Goal: Transaction & Acquisition: Purchase product/service

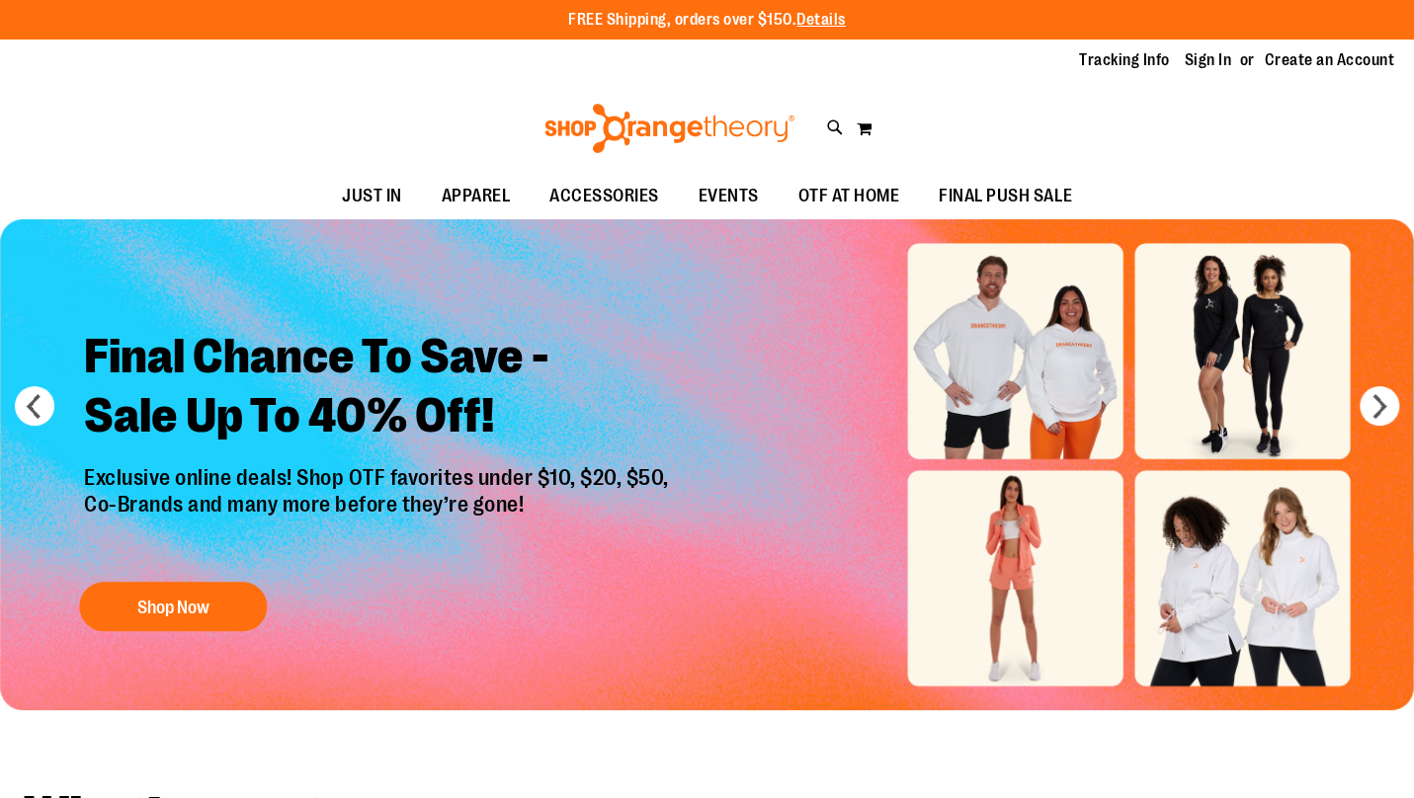
type input "**********"
click at [1184, 69] on link "Sign In" at bounding box center [1207, 60] width 47 height 22
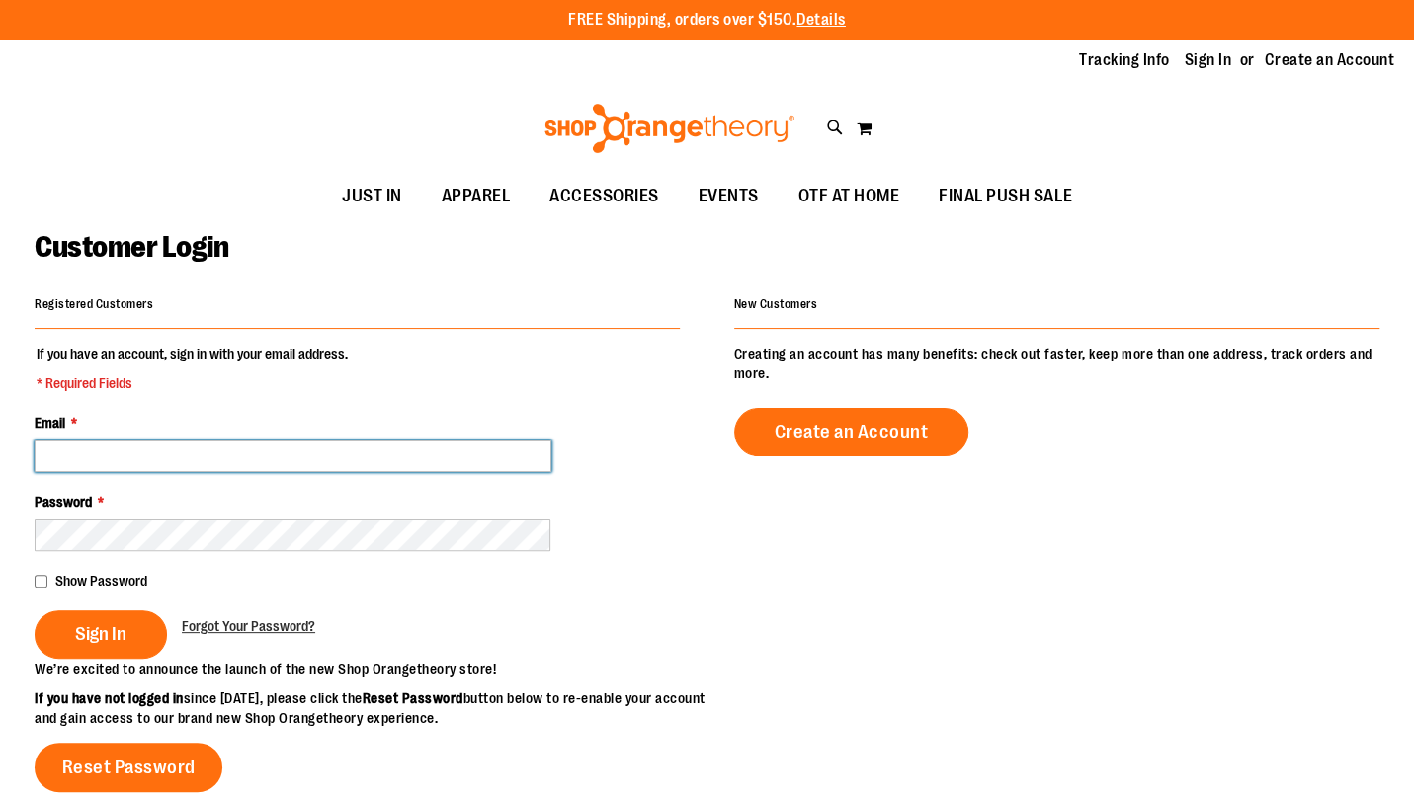
type input "**********"
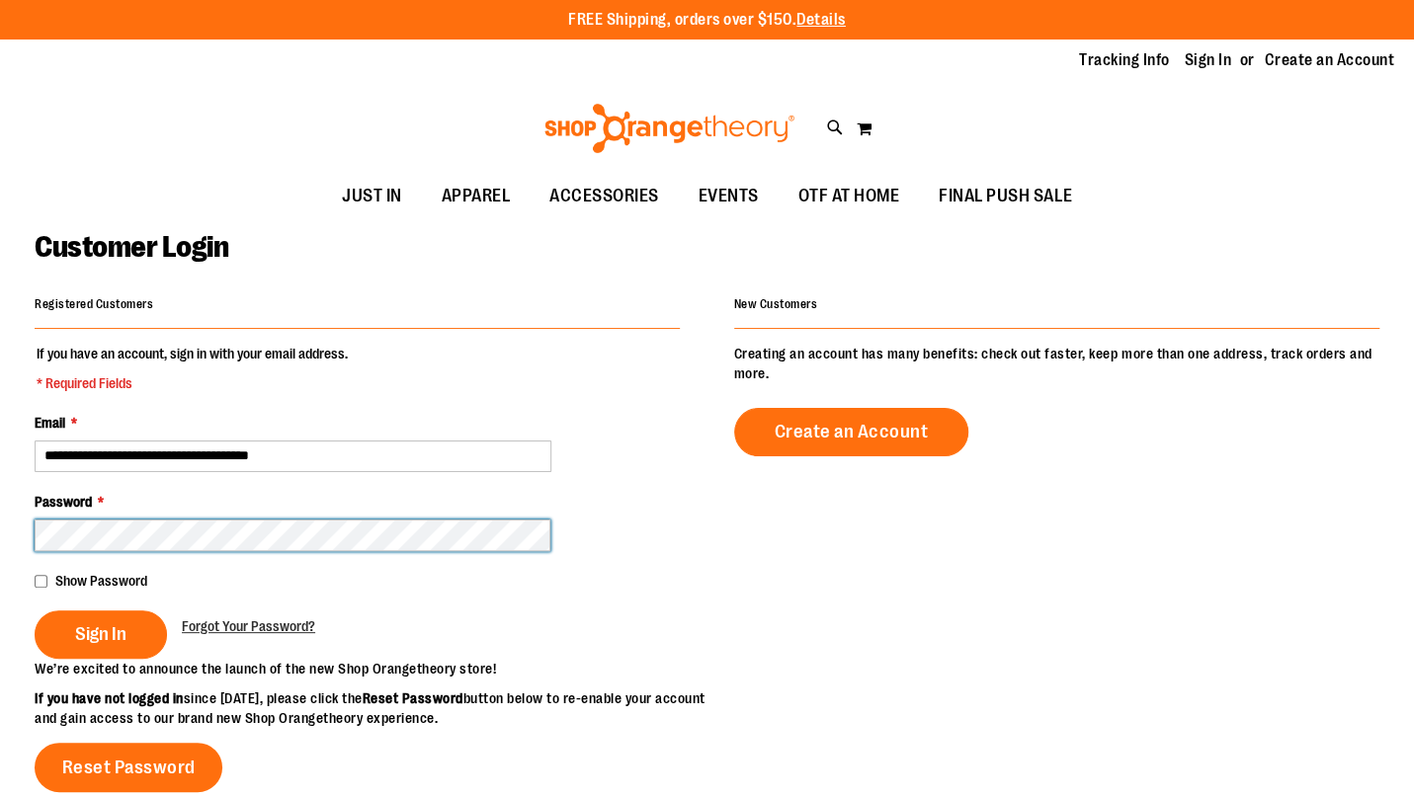
type input "**********"
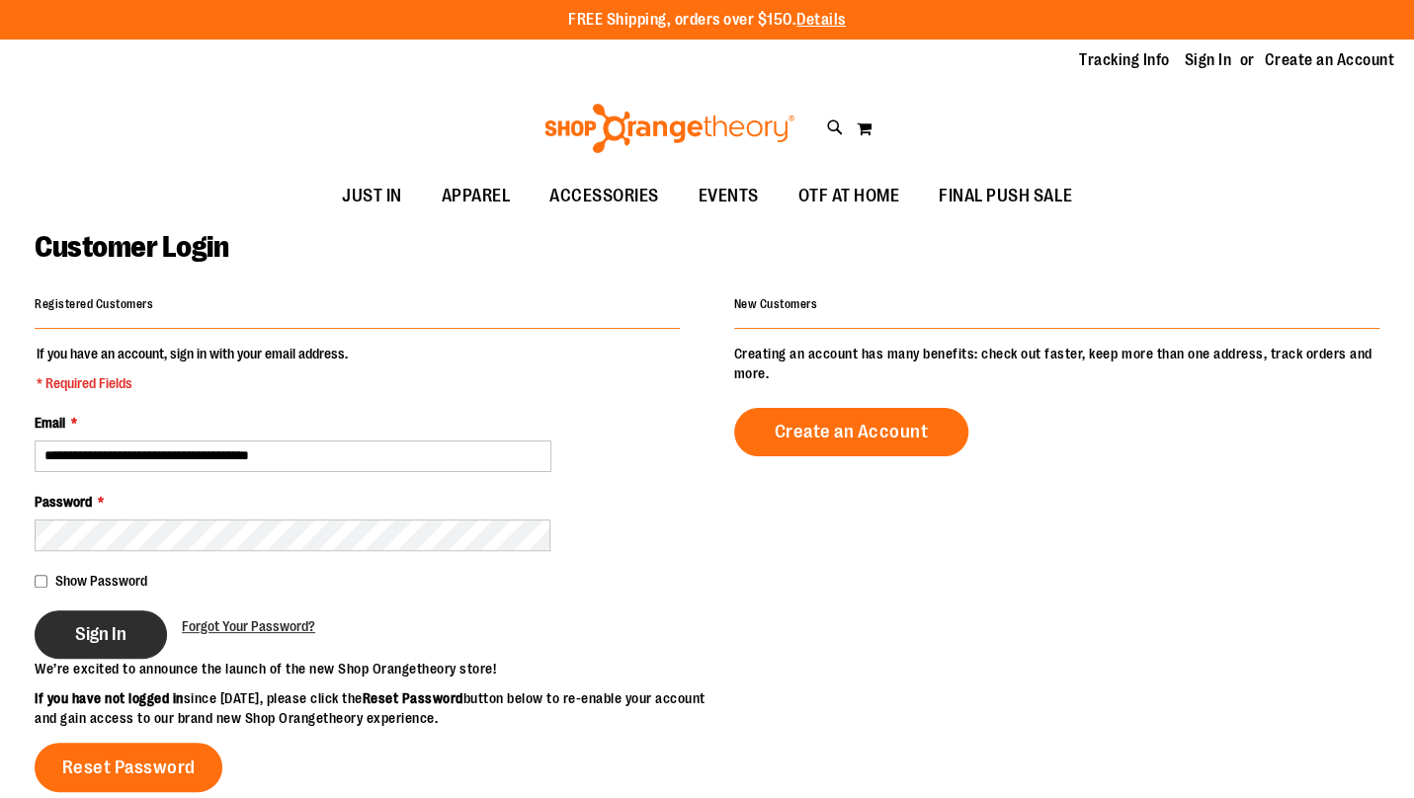
click at [75, 626] on span "Sign In" at bounding box center [100, 634] width 51 height 22
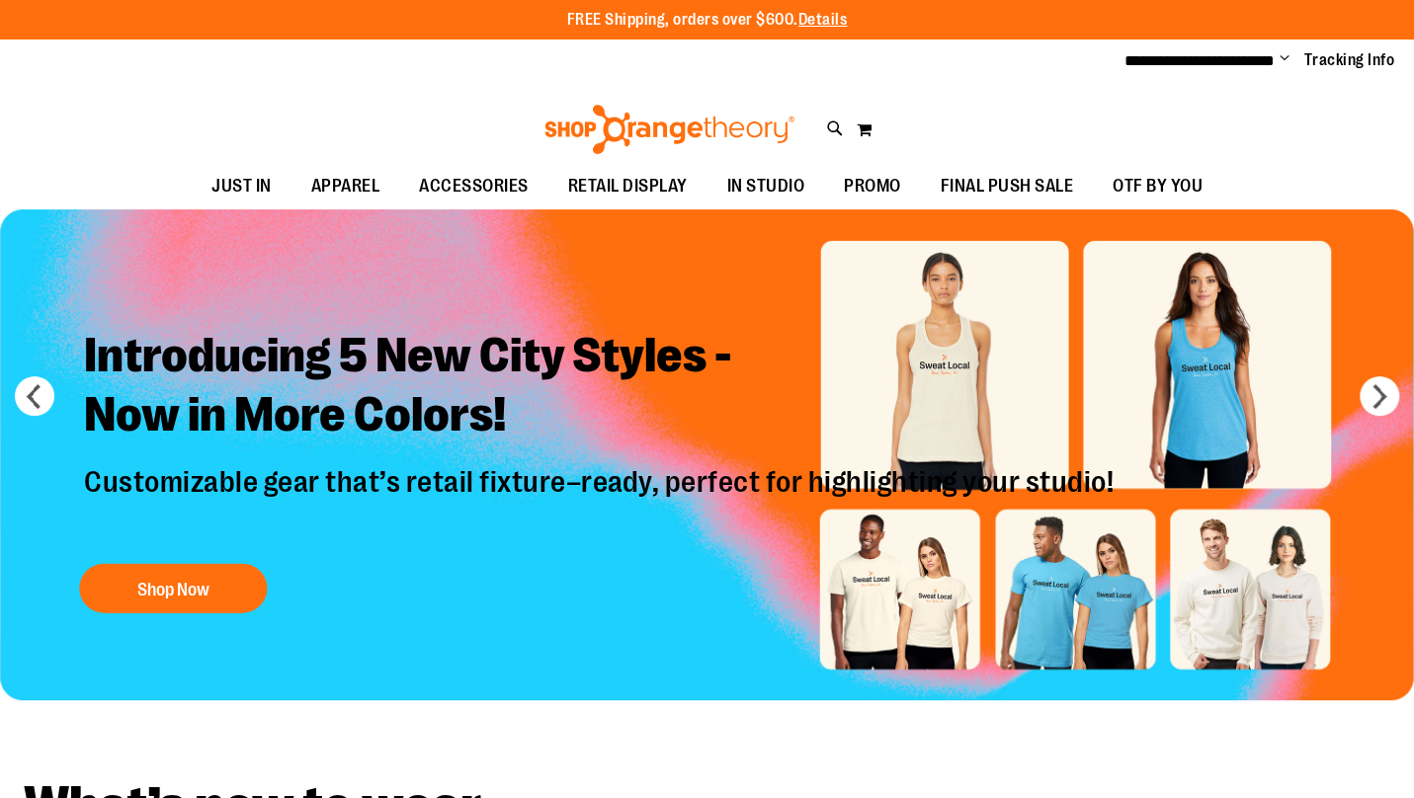
type input "**********"
click at [211, 182] on span "JUST IN" at bounding box center [241, 186] width 60 height 44
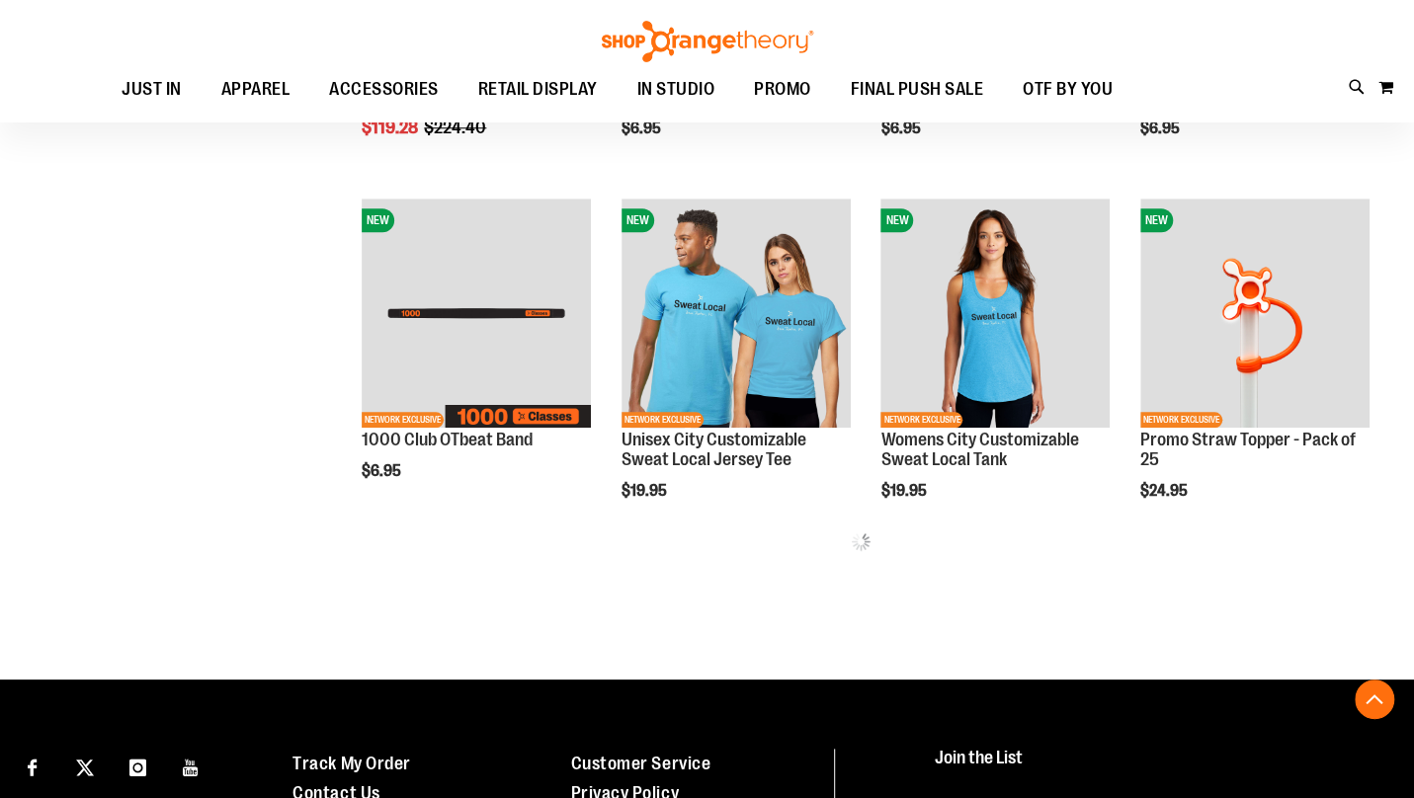
scroll to position [883, 0]
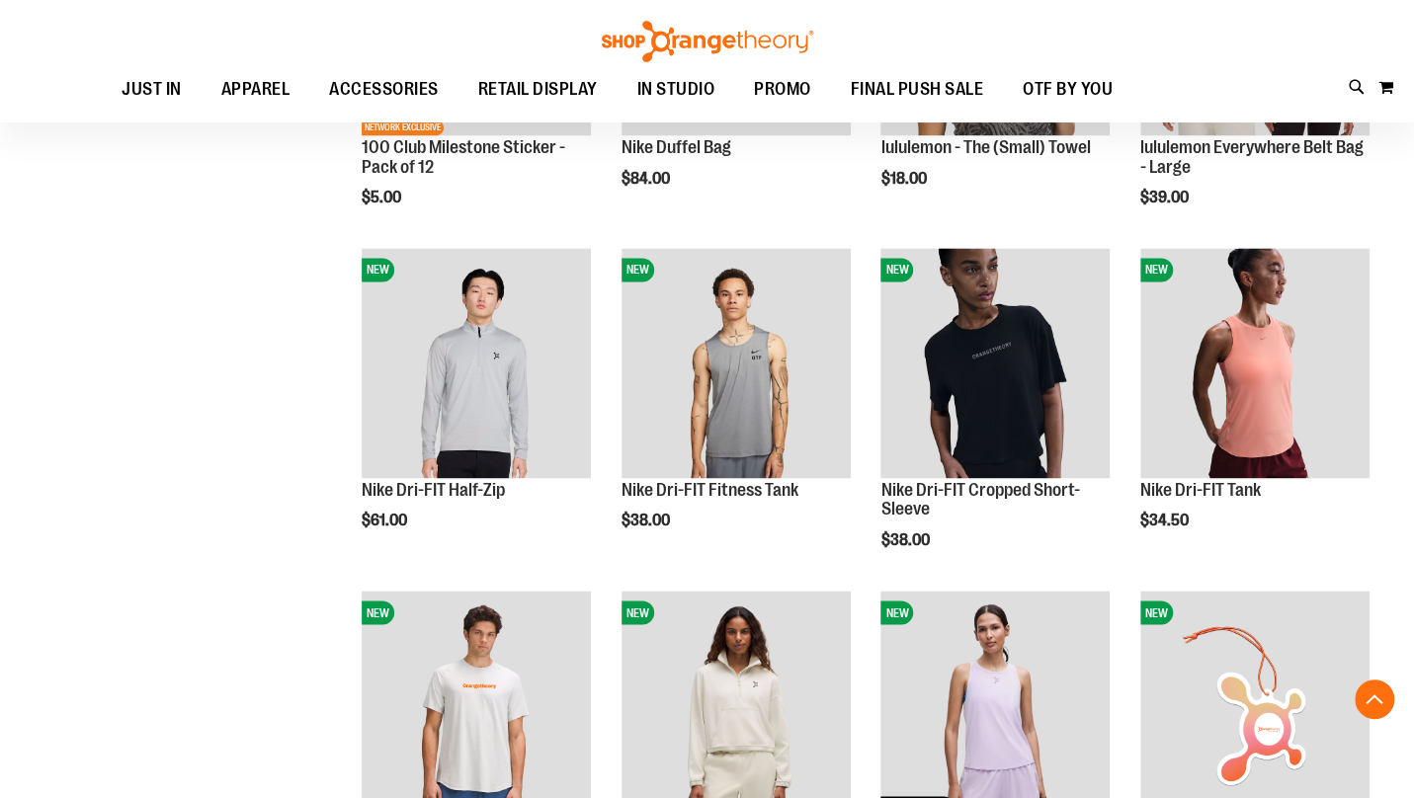
type input "**********"
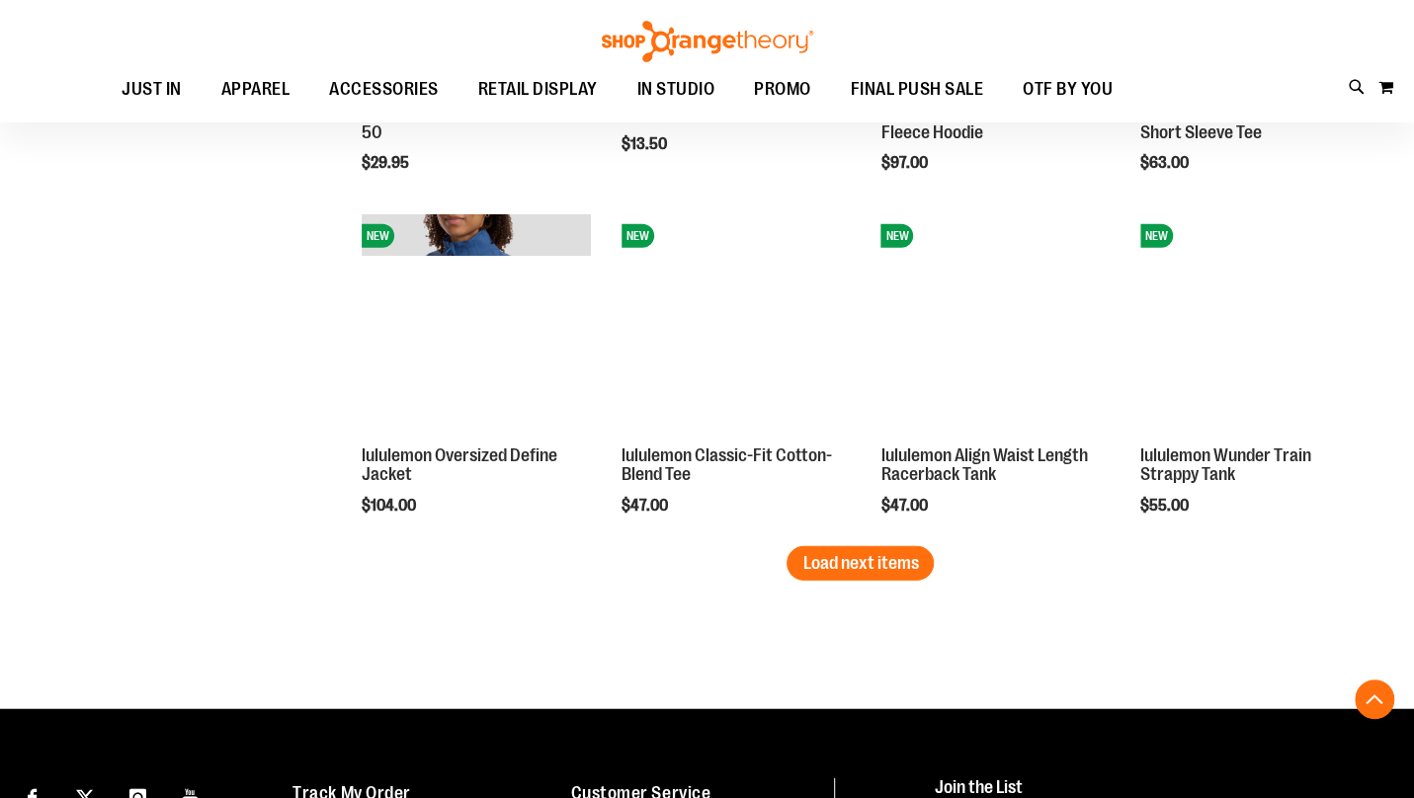
scroll to position [2918, 0]
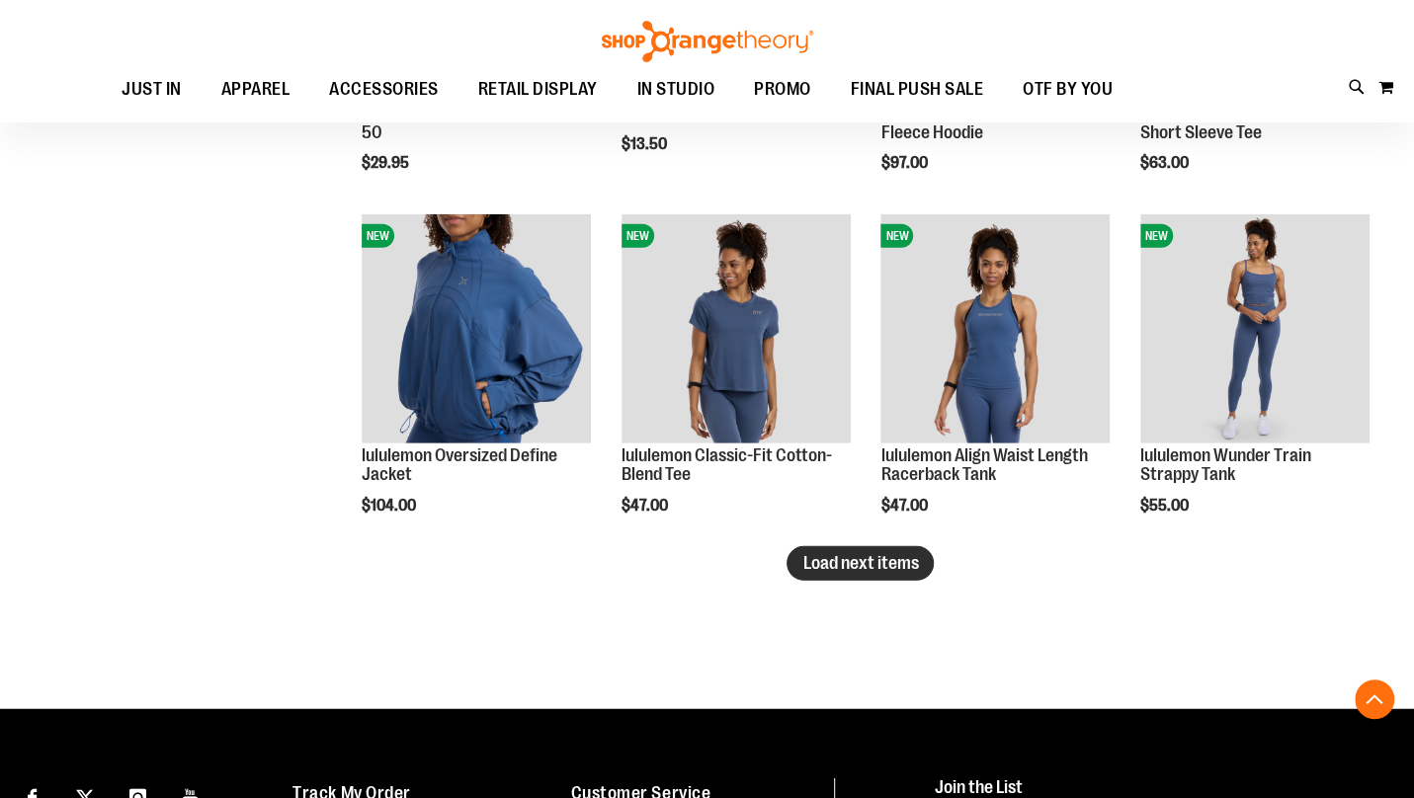
click at [895, 562] on span "Load next items" at bounding box center [860, 563] width 116 height 20
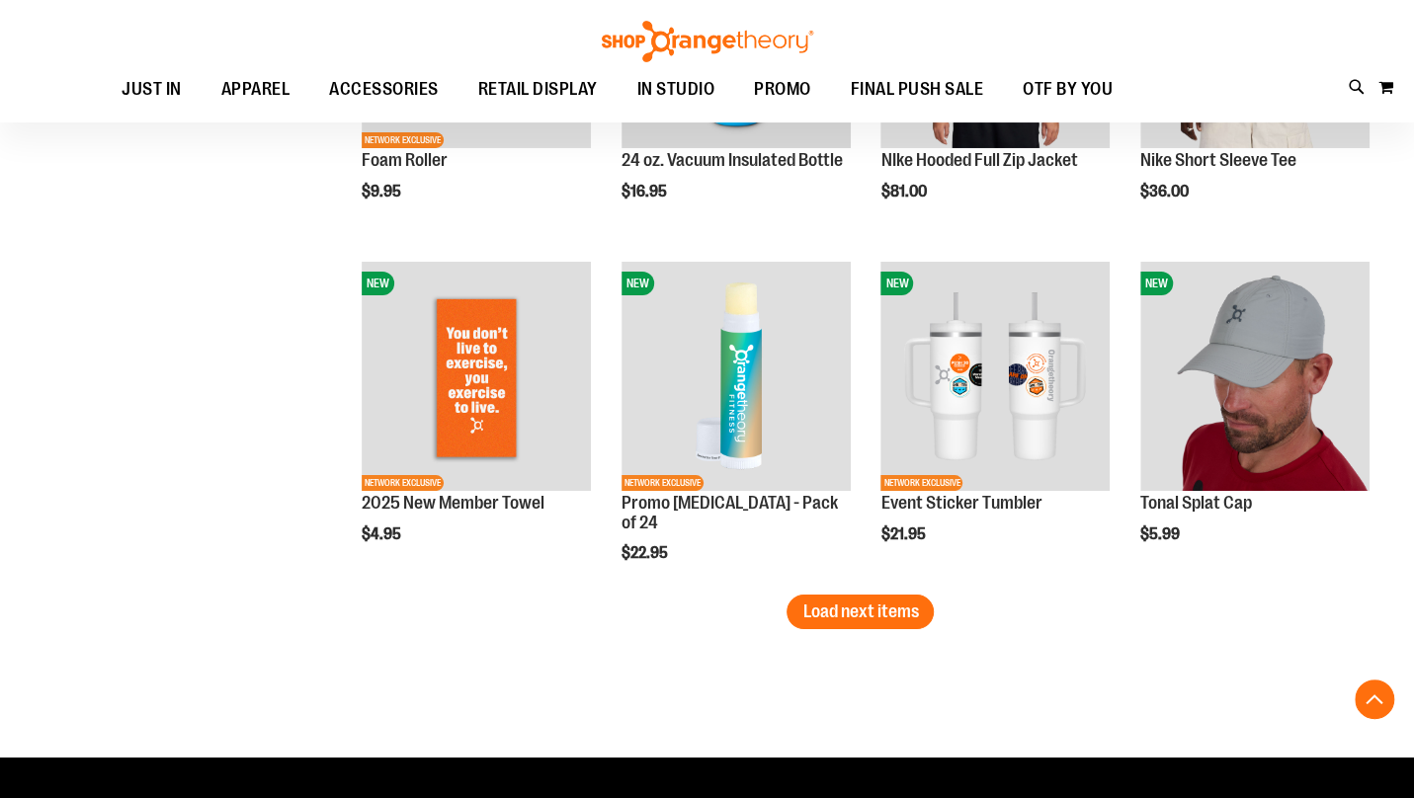
scroll to position [3918, 0]
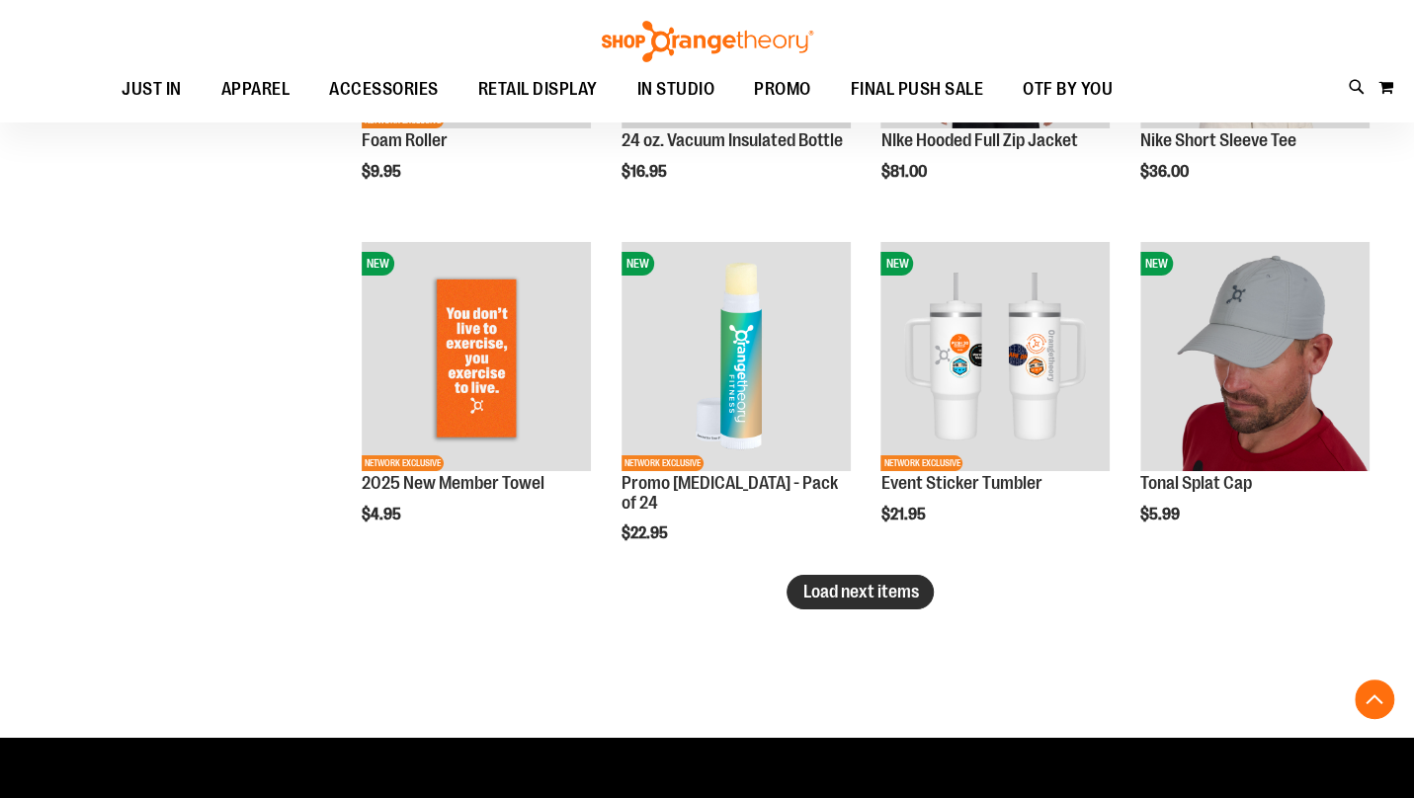
click at [912, 590] on span "Load next items" at bounding box center [860, 592] width 116 height 20
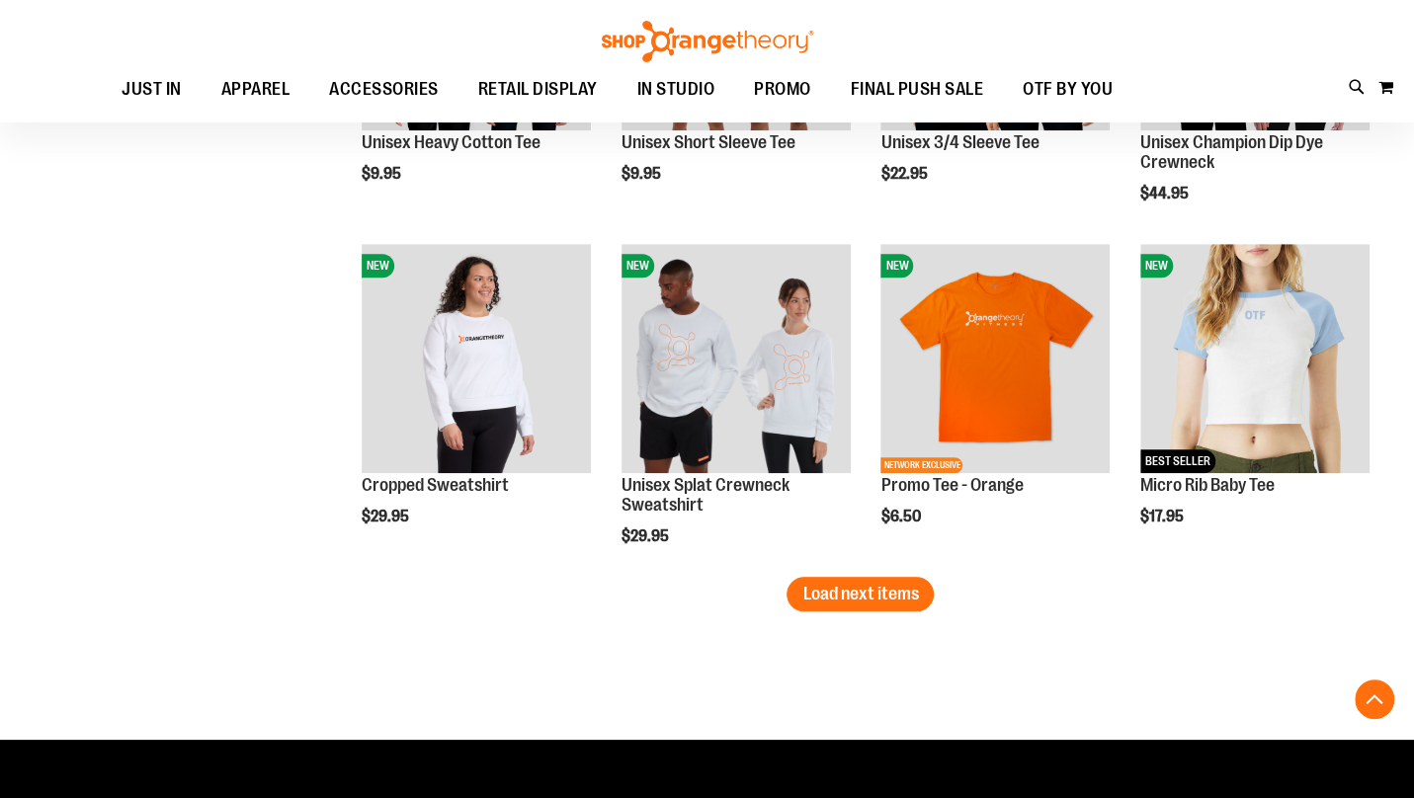
scroll to position [4945, 0]
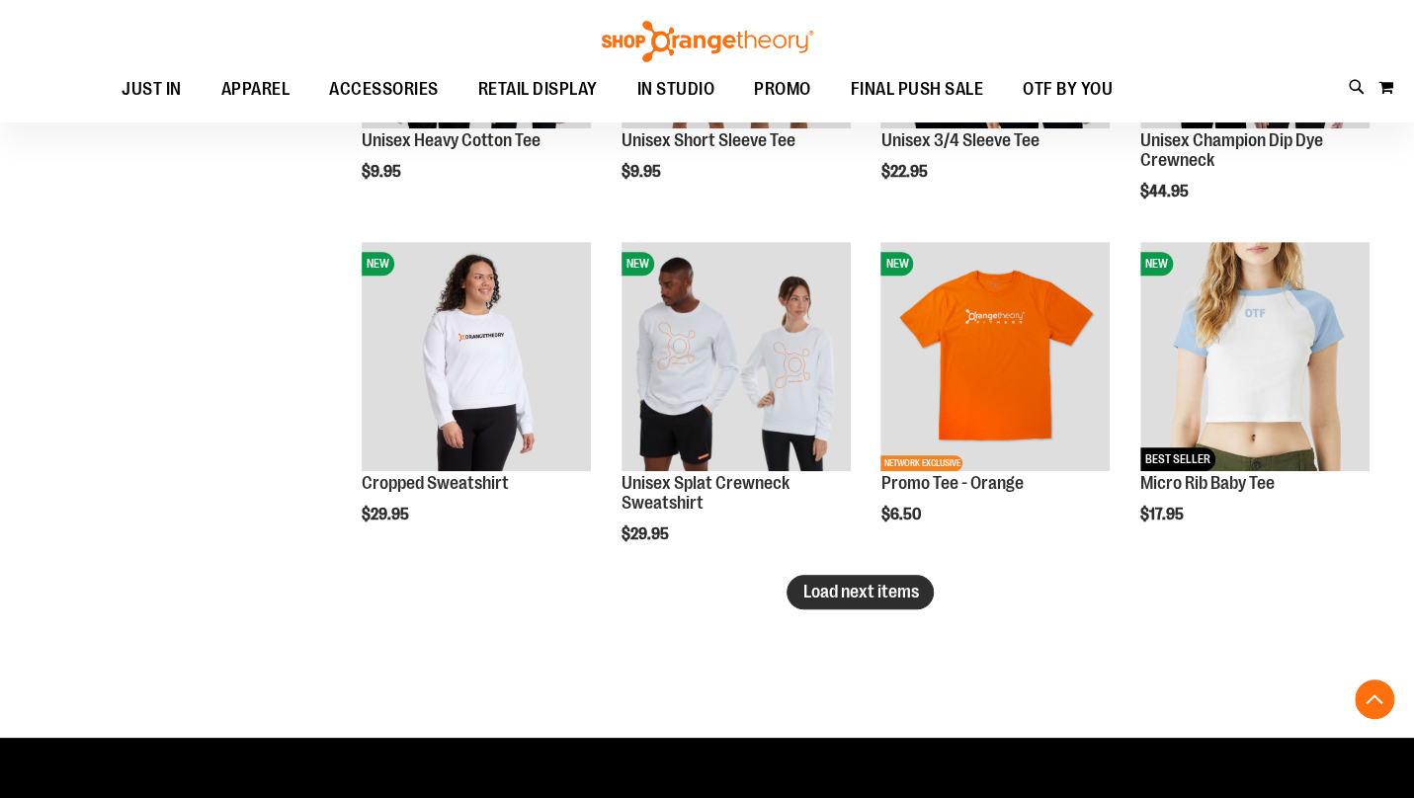
click at [881, 595] on span "Load next items" at bounding box center [860, 592] width 116 height 20
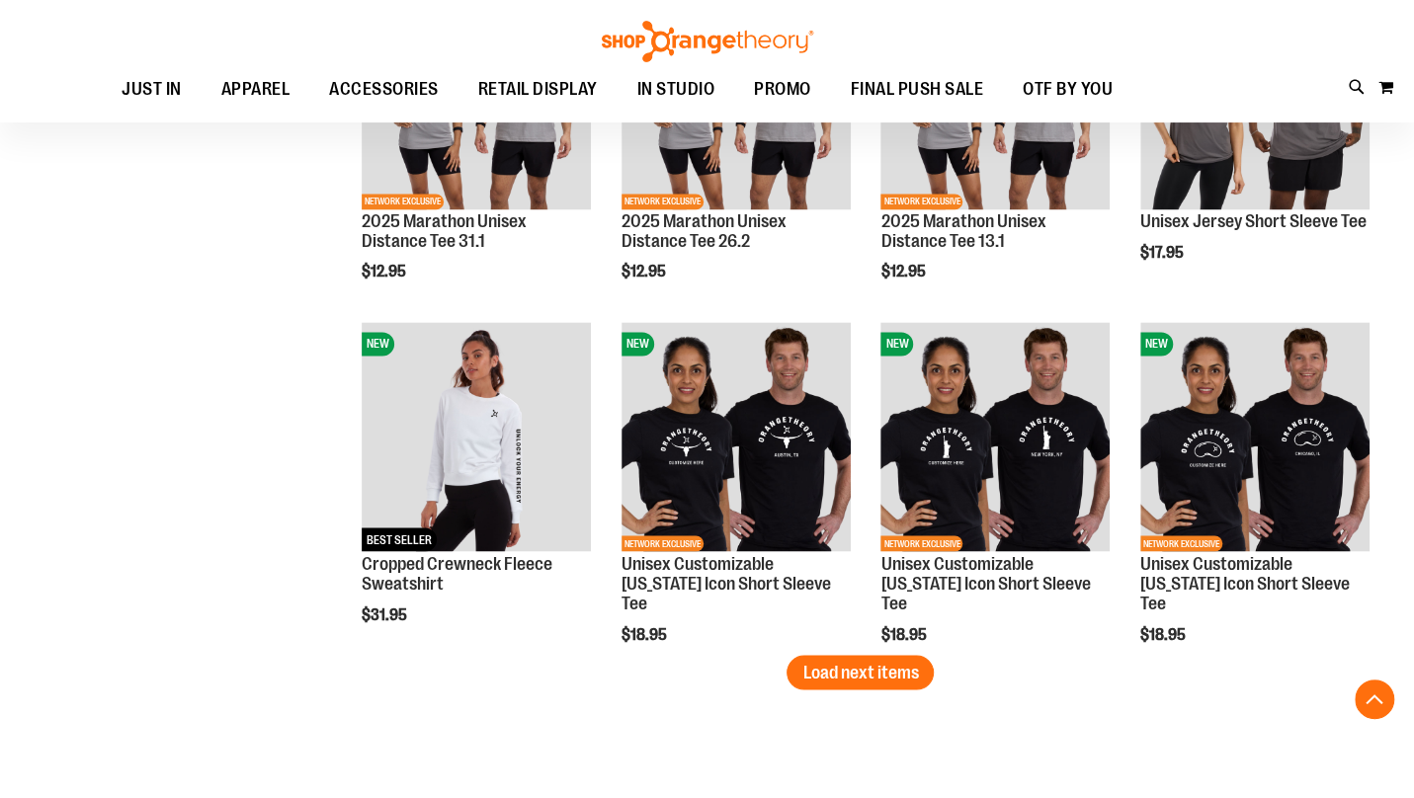
scroll to position [5928, 0]
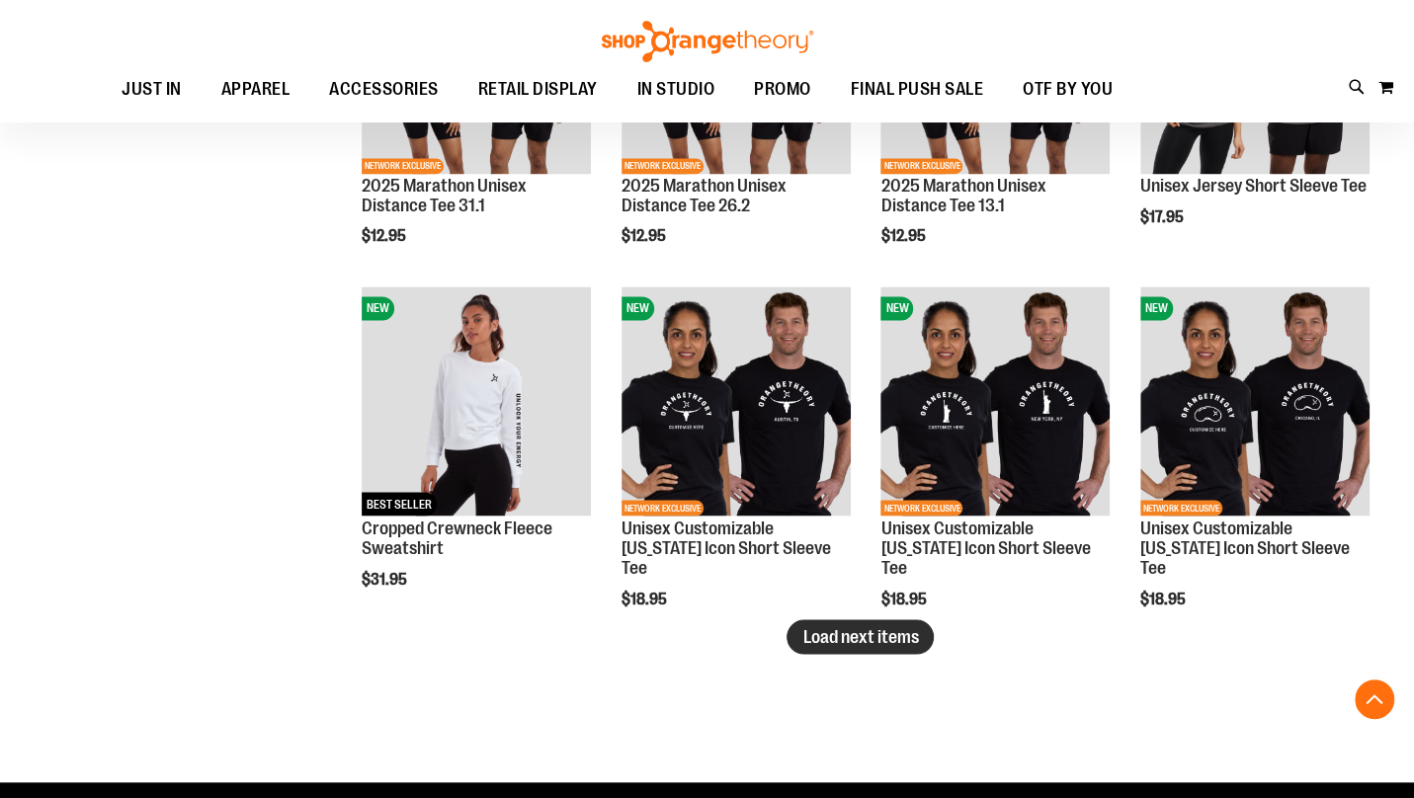
click at [812, 644] on span "Load next items" at bounding box center [860, 636] width 116 height 20
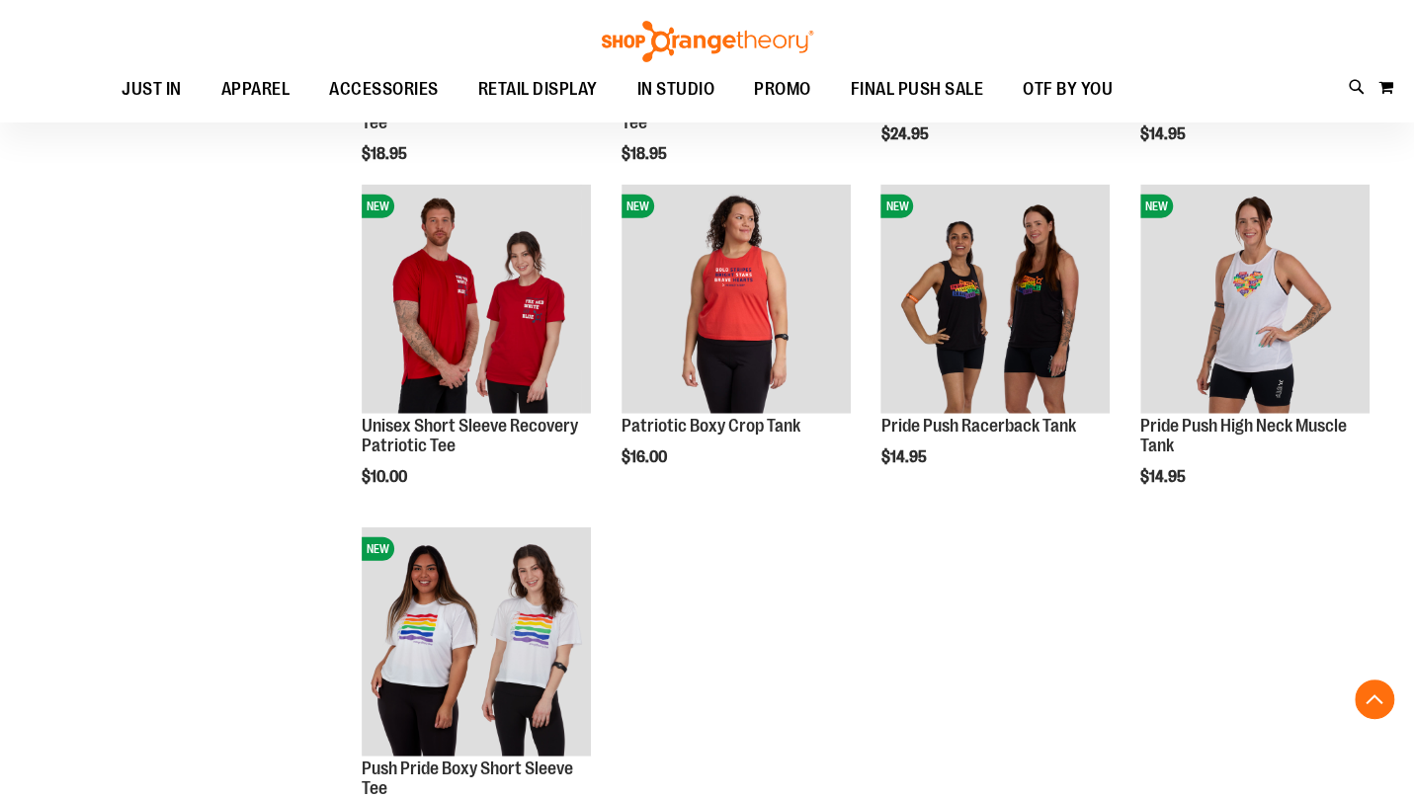
scroll to position [6716, 0]
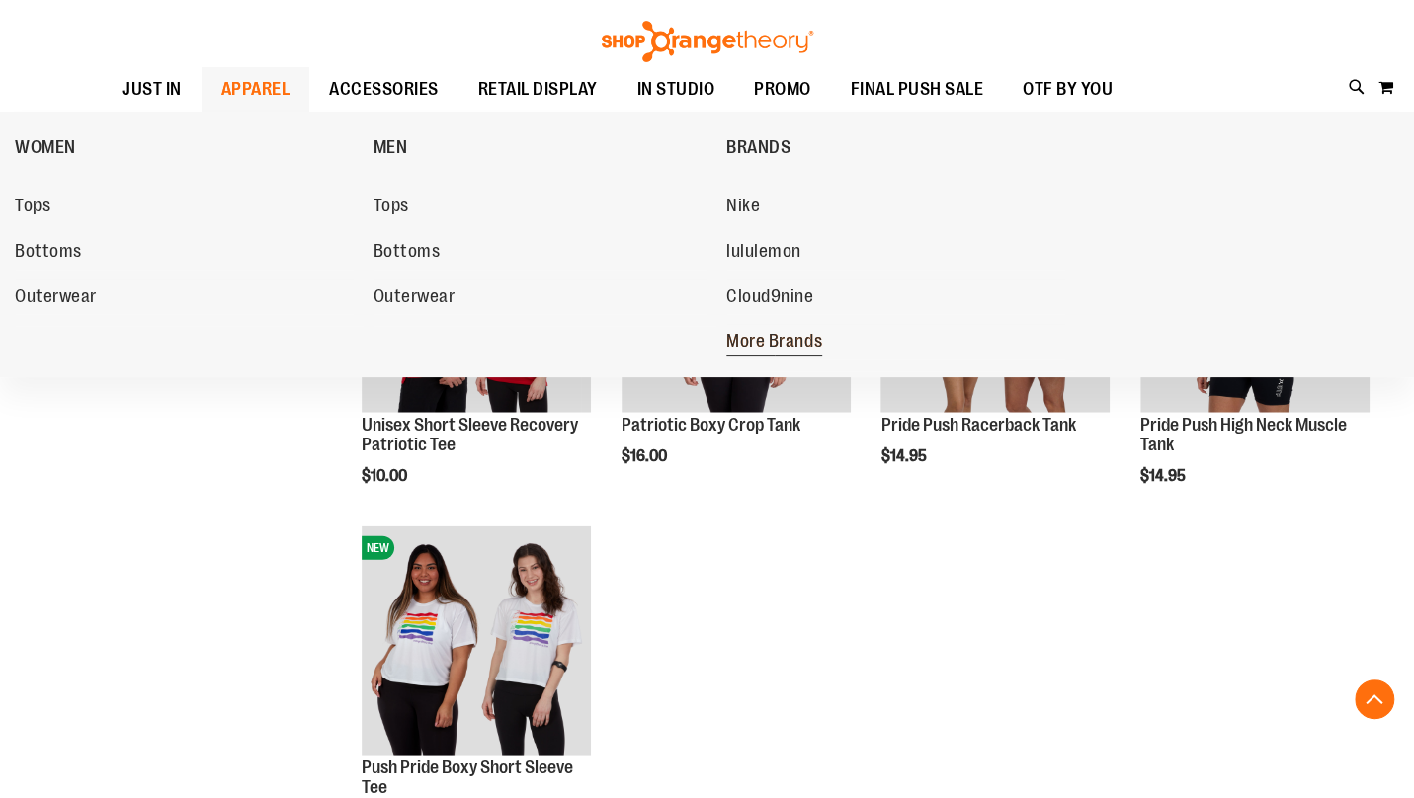
click at [758, 350] on span "More Brands" at bounding box center [774, 343] width 96 height 25
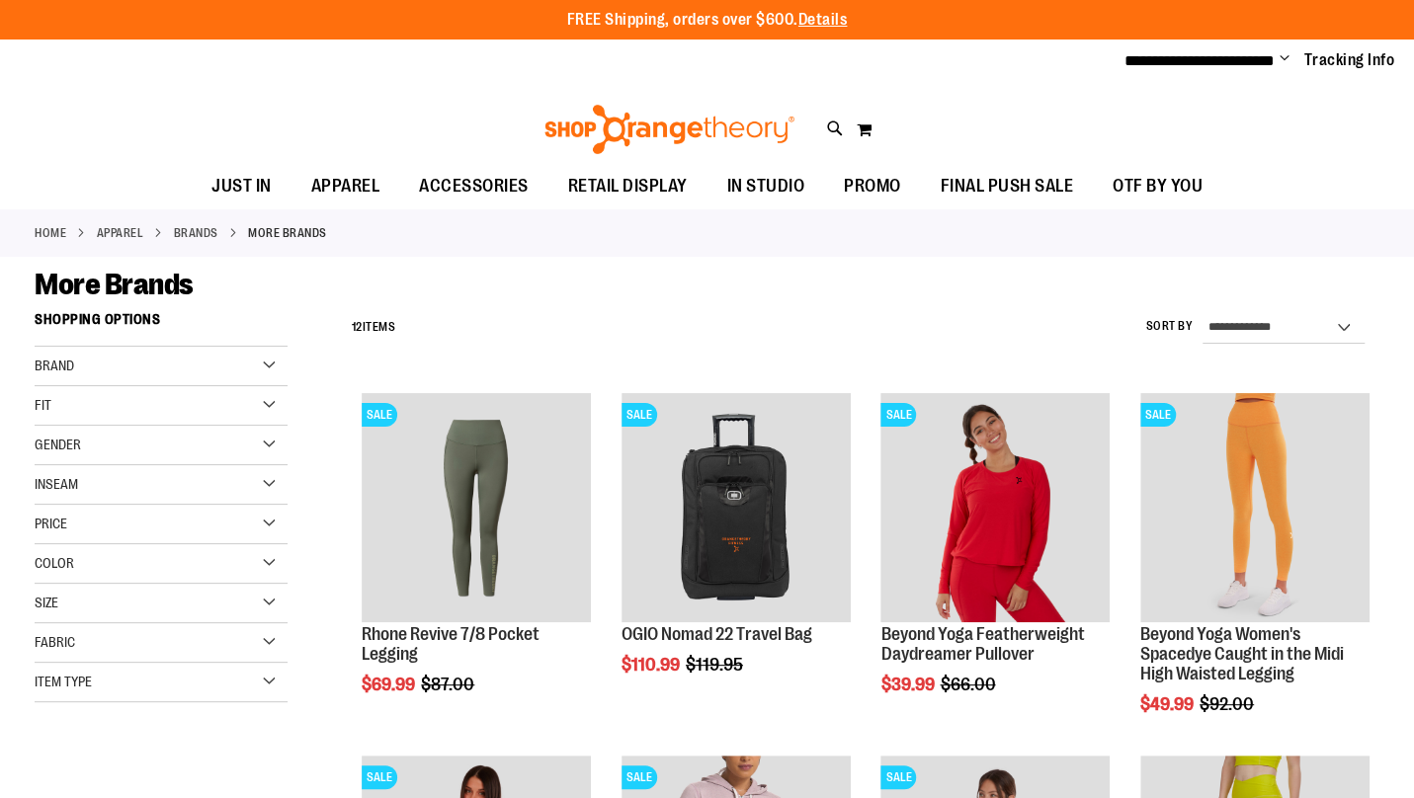
type input "**********"
click at [277, 364] on div "Brand" at bounding box center [161, 367] width 253 height 40
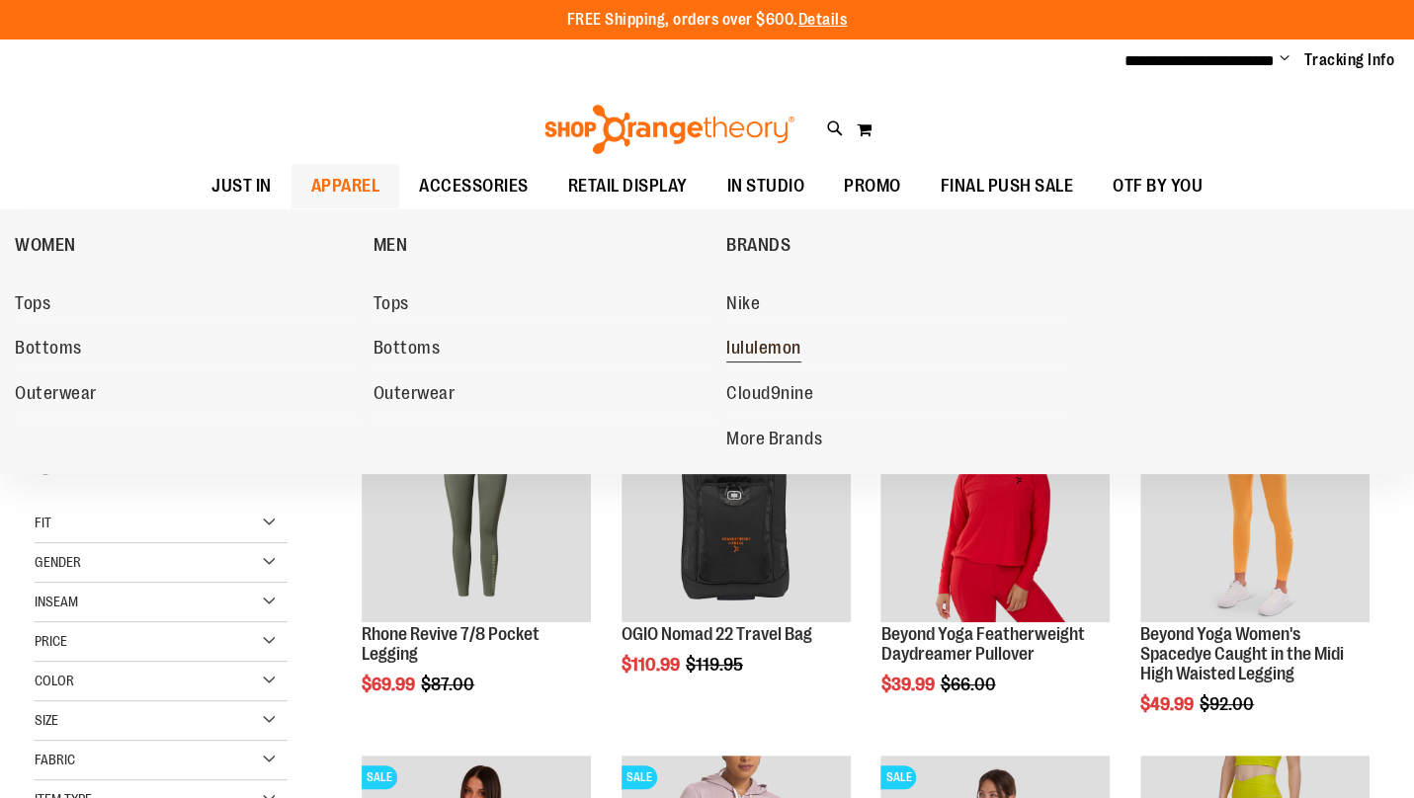
click at [749, 352] on span "lululemon" at bounding box center [763, 350] width 75 height 25
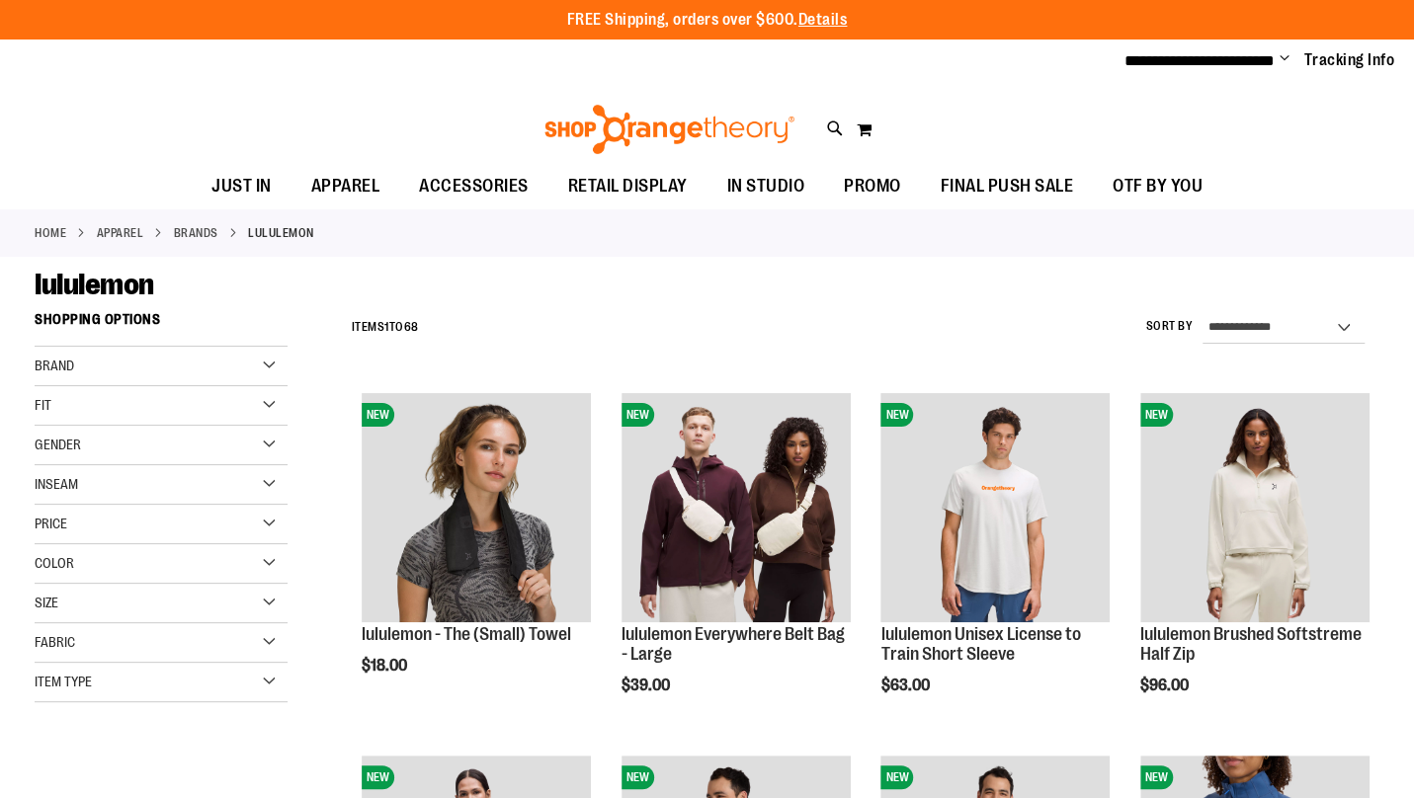
type input "**********"
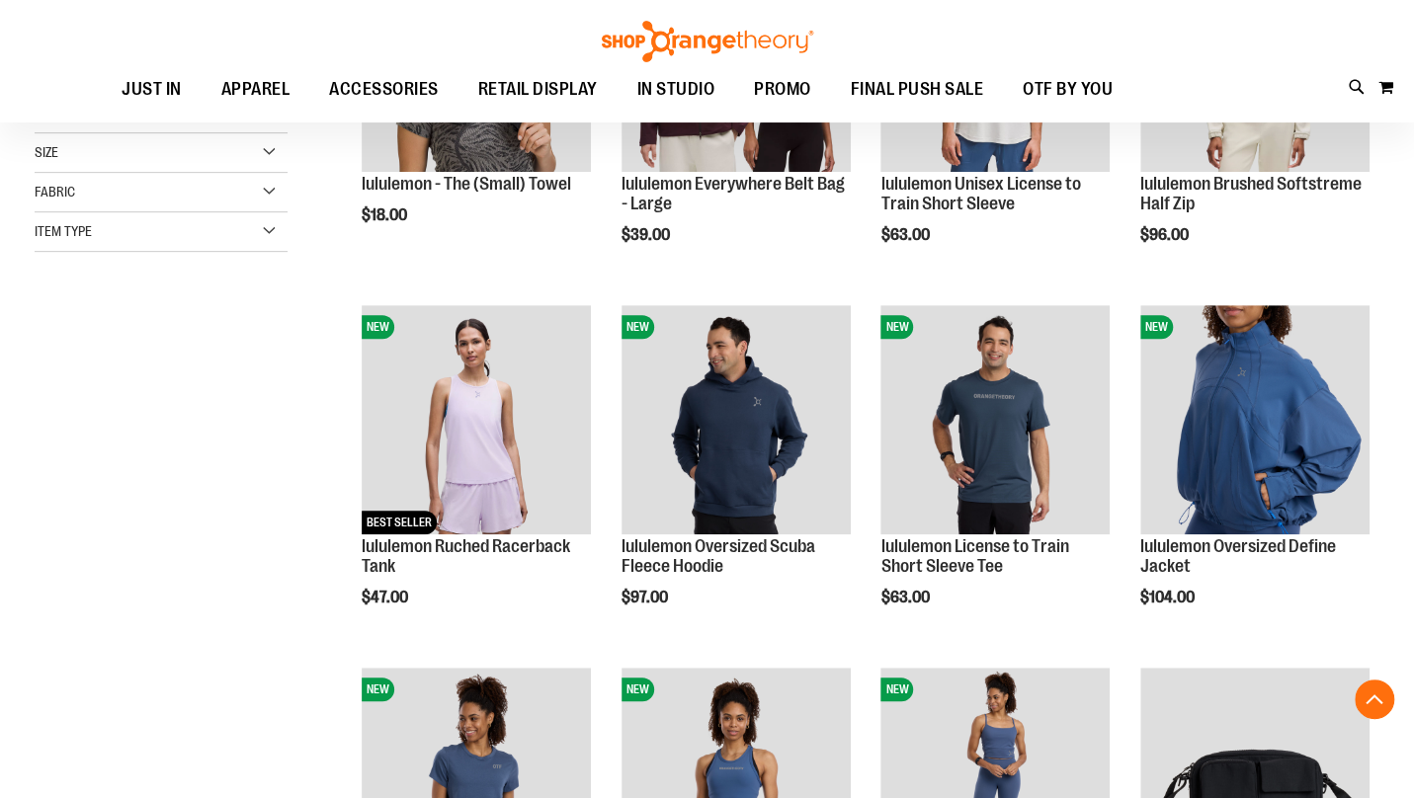
scroll to position [451, 0]
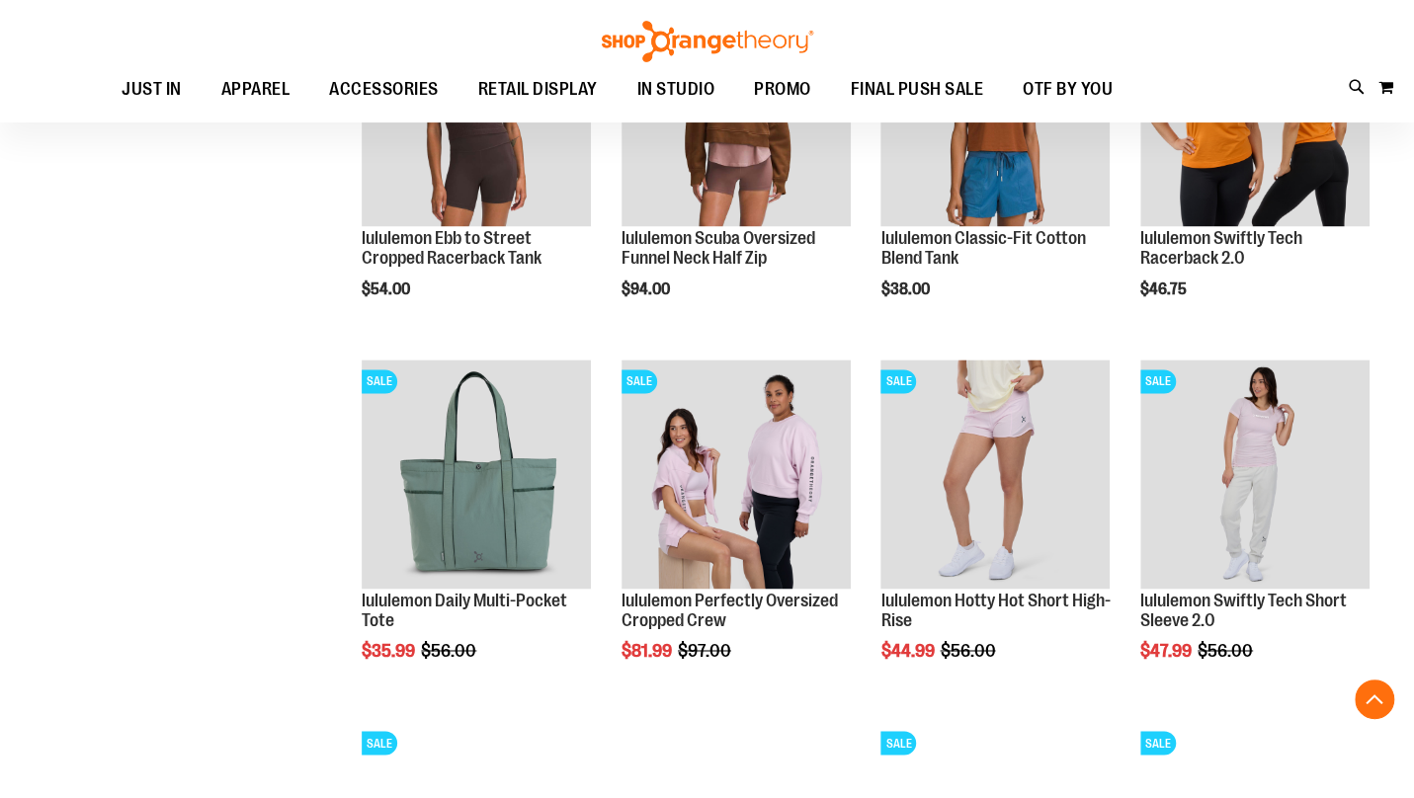
scroll to position [1486, 0]
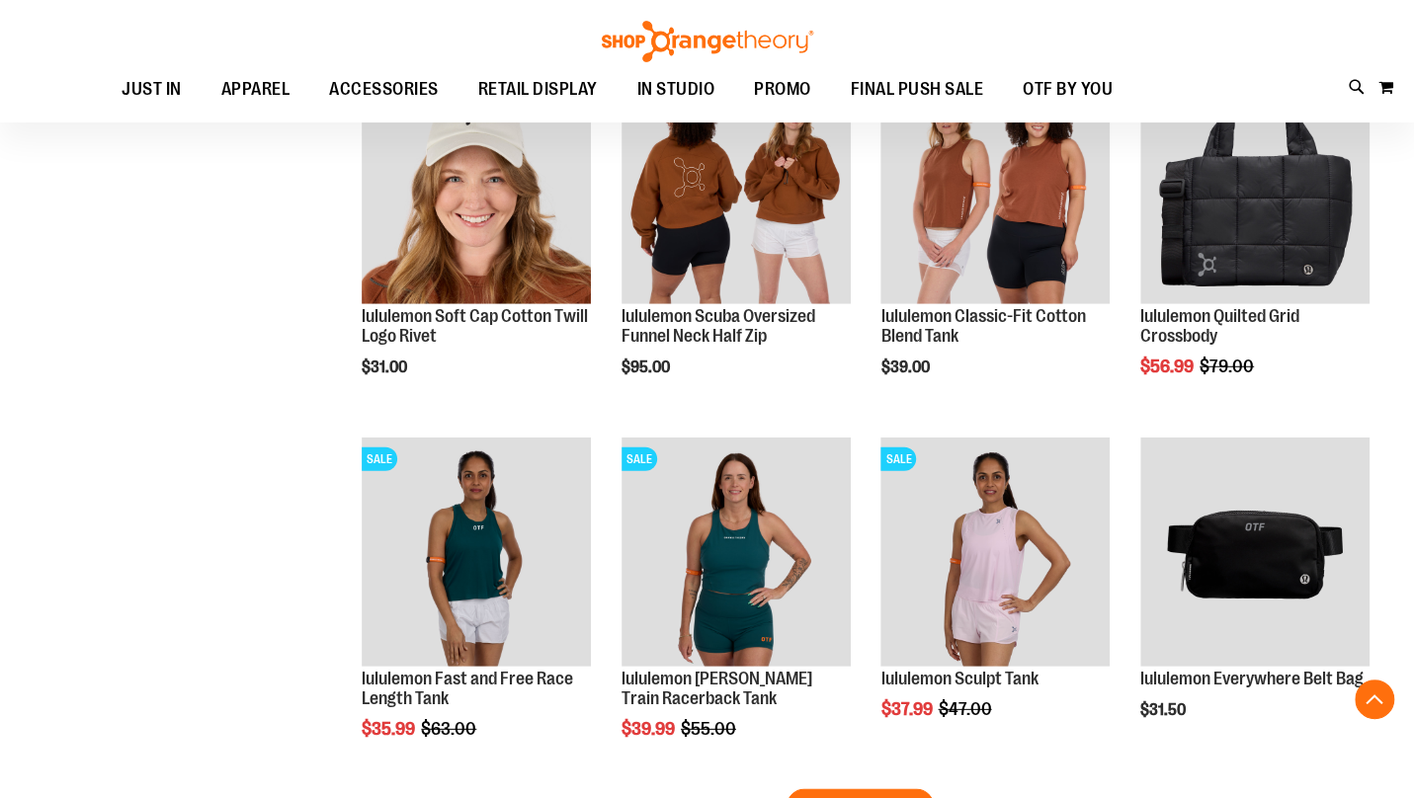
scroll to position [2993, 0]
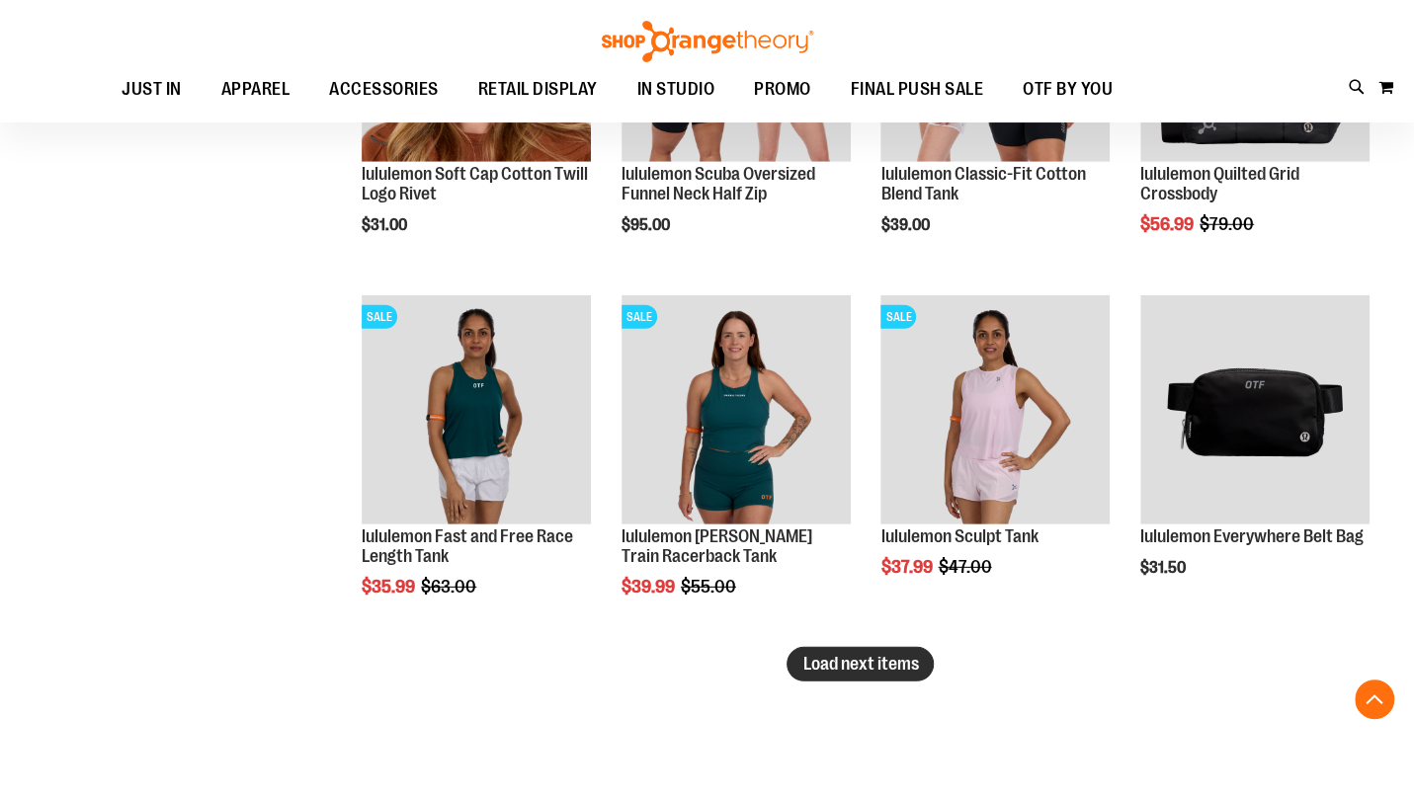
click at [887, 658] on span "Load next items" at bounding box center [860, 664] width 116 height 20
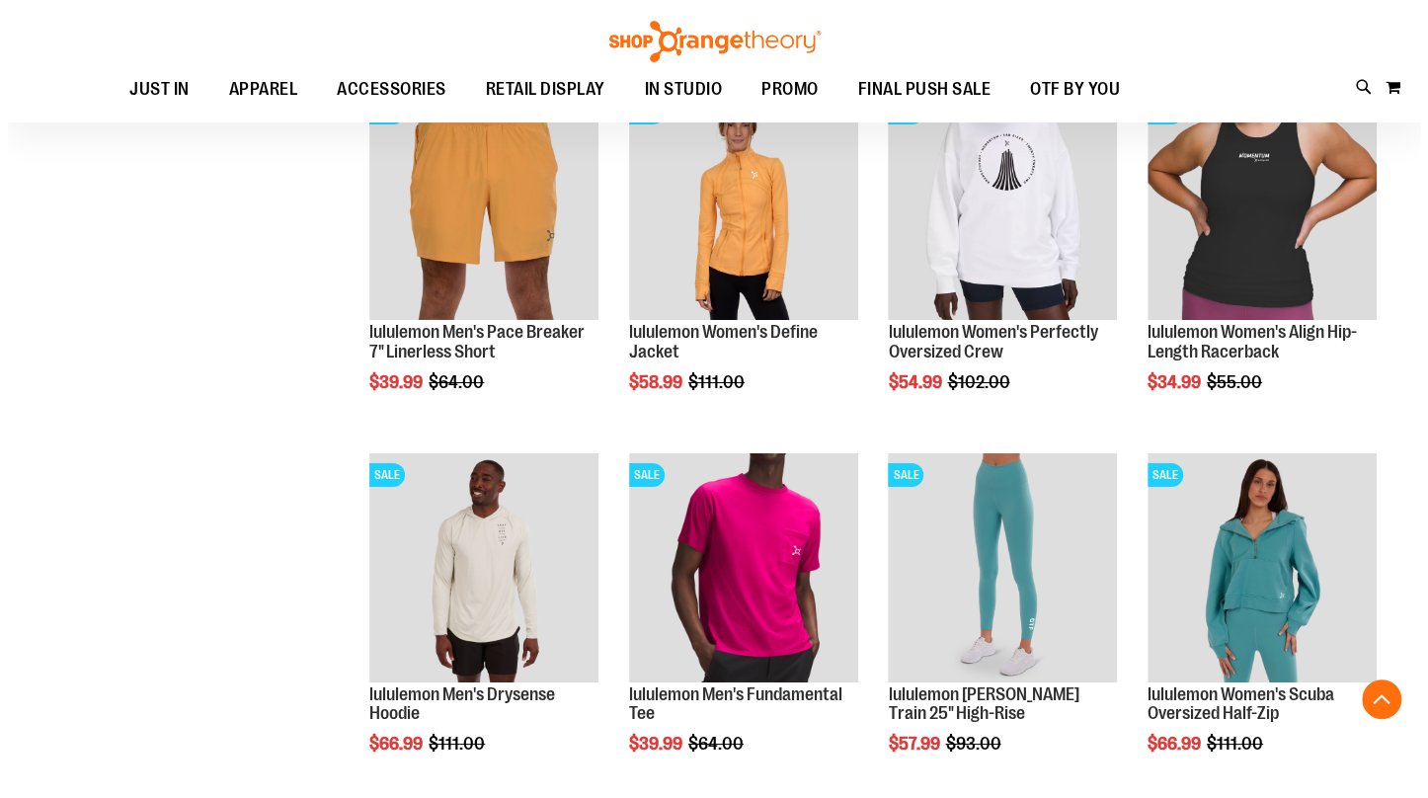
scroll to position [3982, 0]
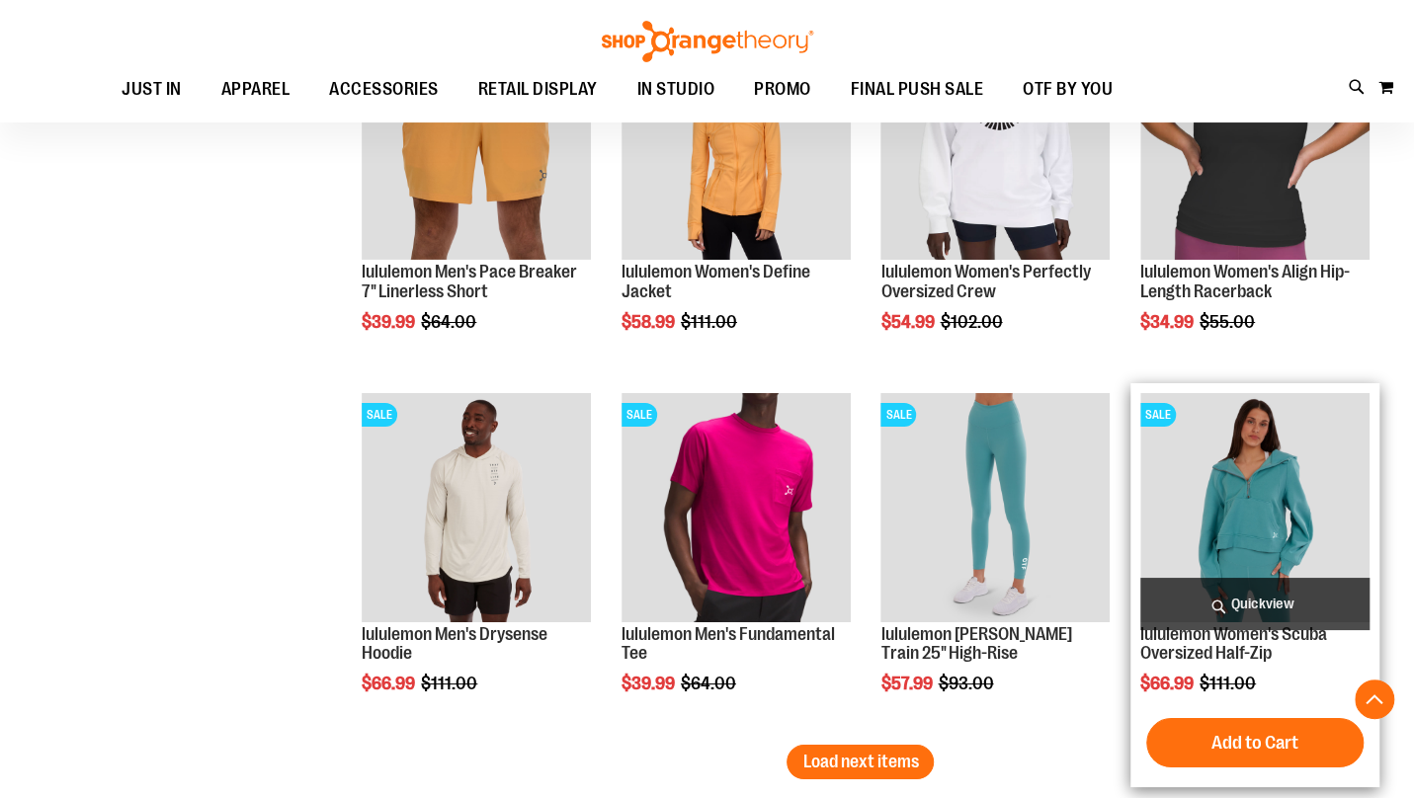
click at [1244, 607] on span "Quickview" at bounding box center [1254, 604] width 229 height 52
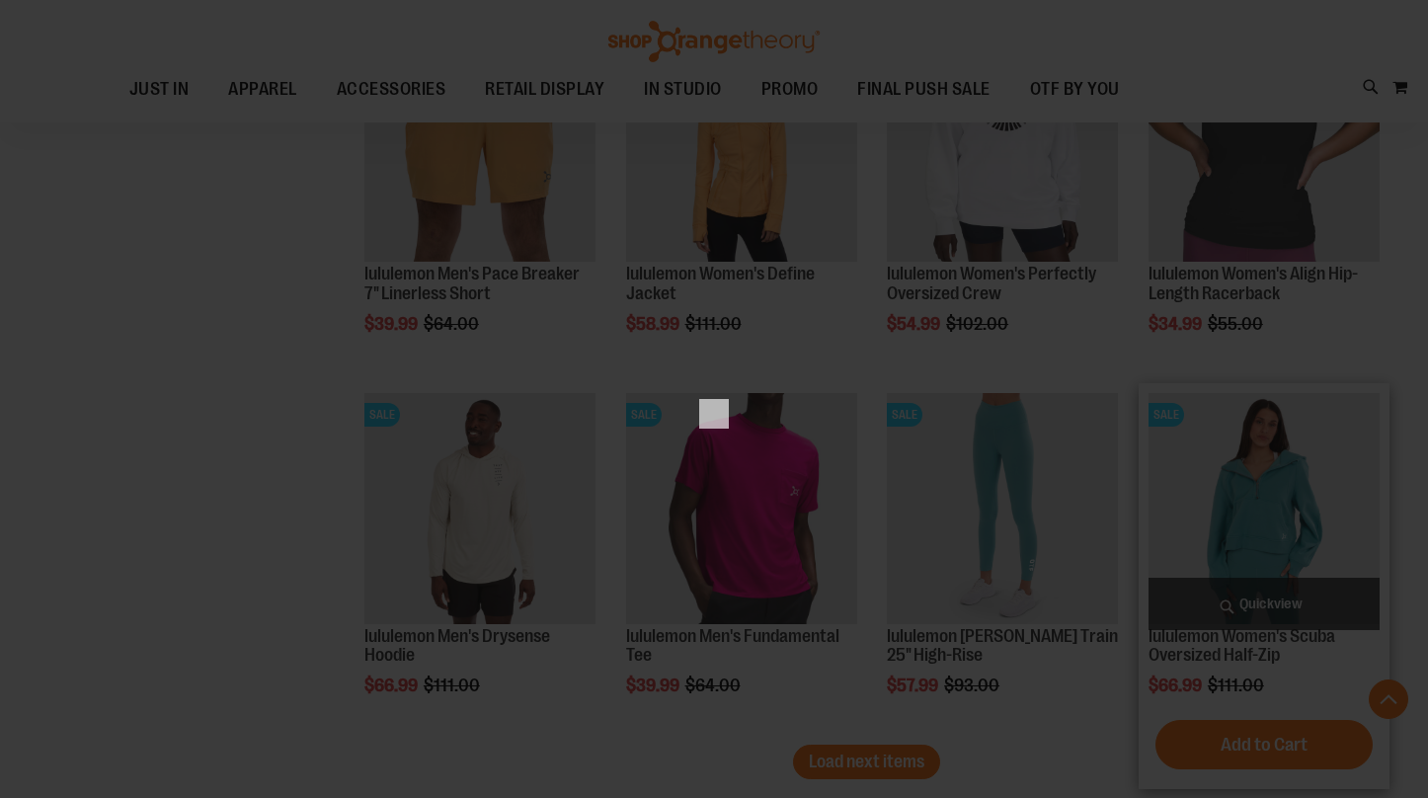
scroll to position [0, 0]
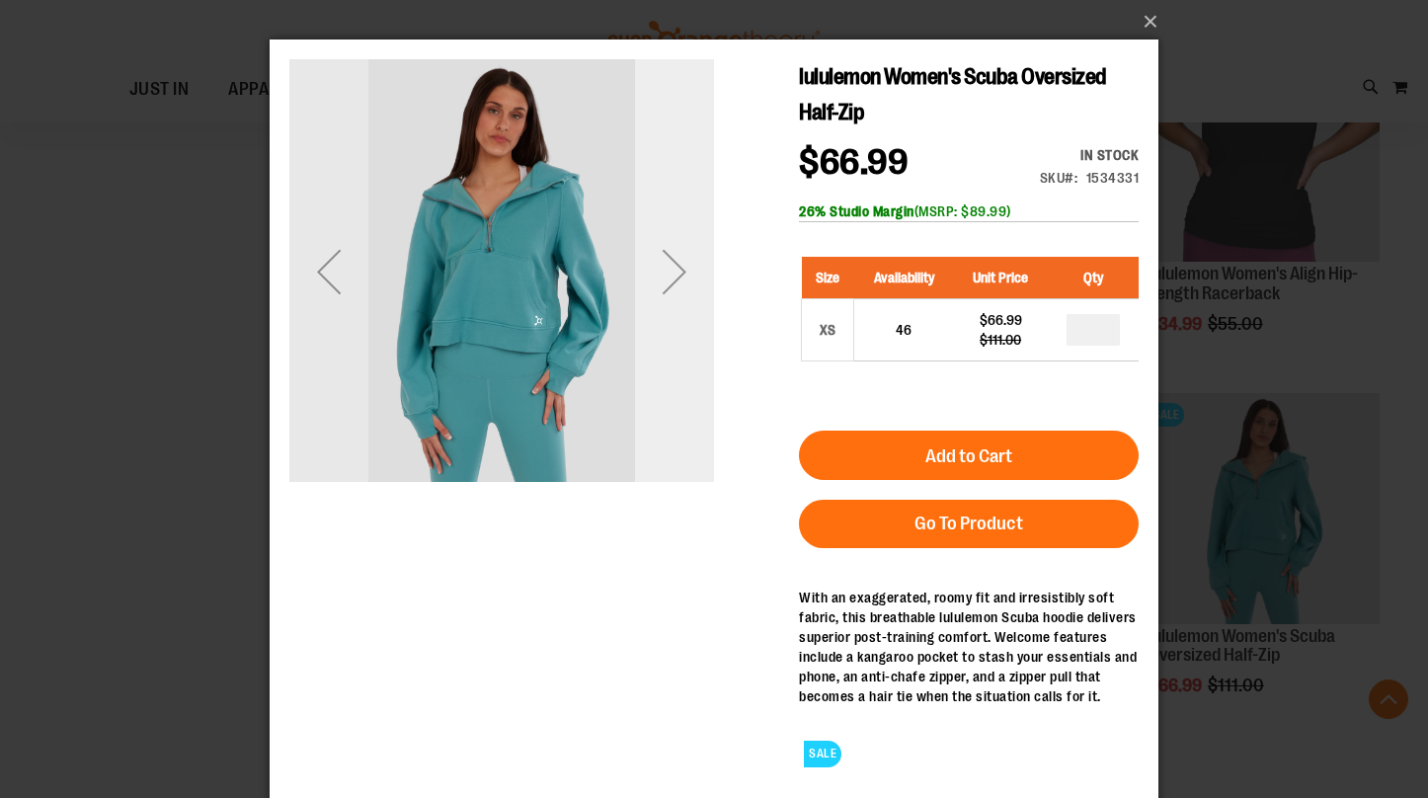
click at [701, 267] on div "Next" at bounding box center [674, 271] width 79 height 79
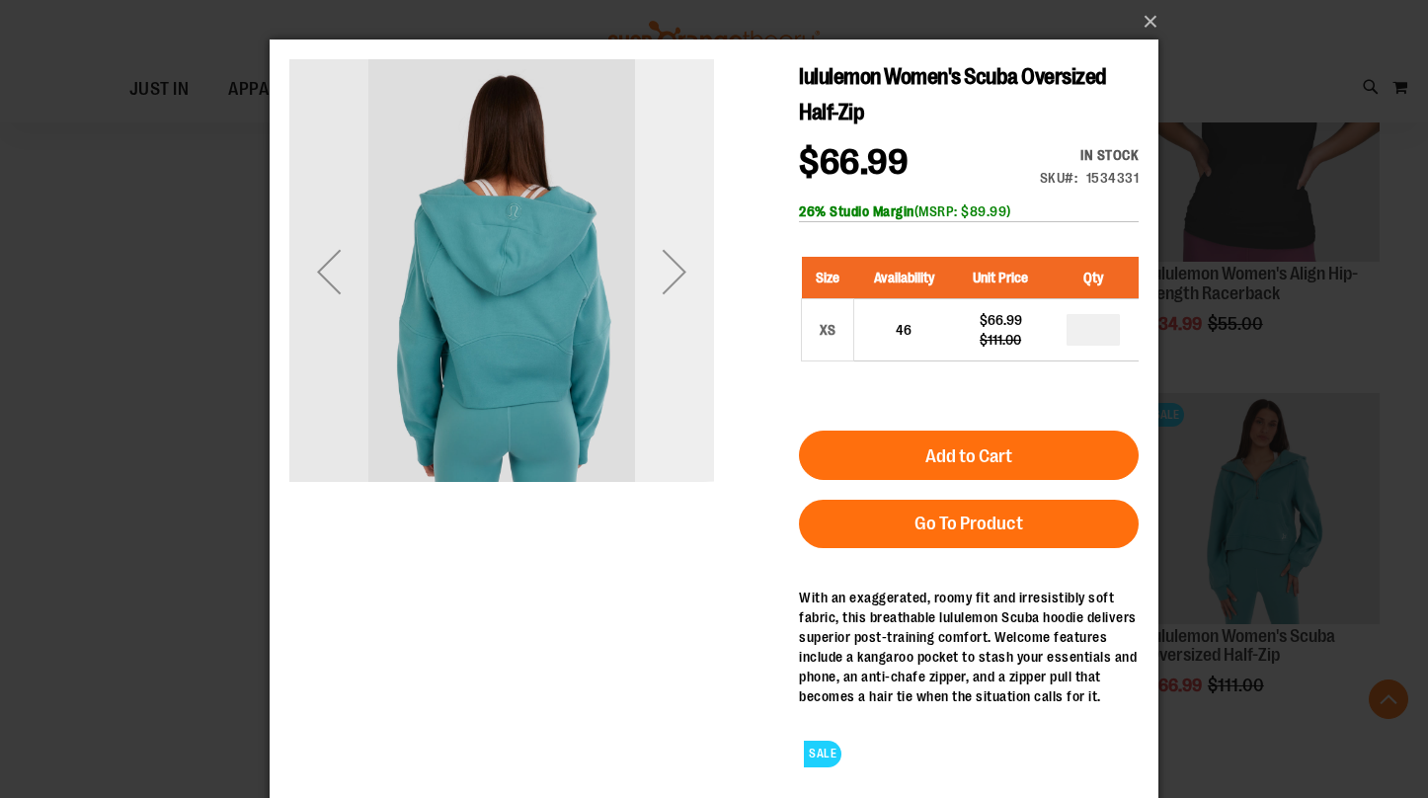
click at [701, 267] on div "Next" at bounding box center [674, 271] width 79 height 79
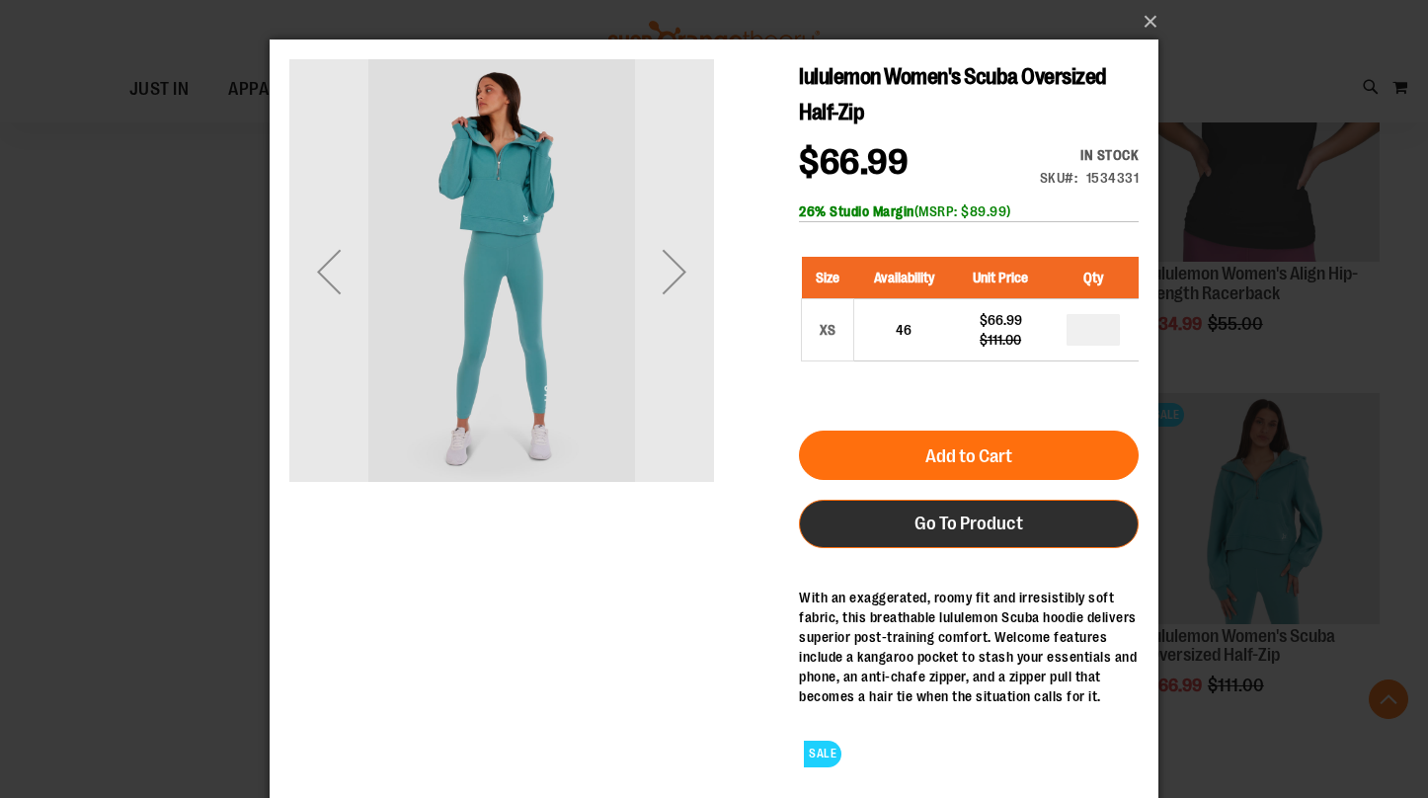
click at [929, 539] on link "Go To Product" at bounding box center [969, 524] width 340 height 48
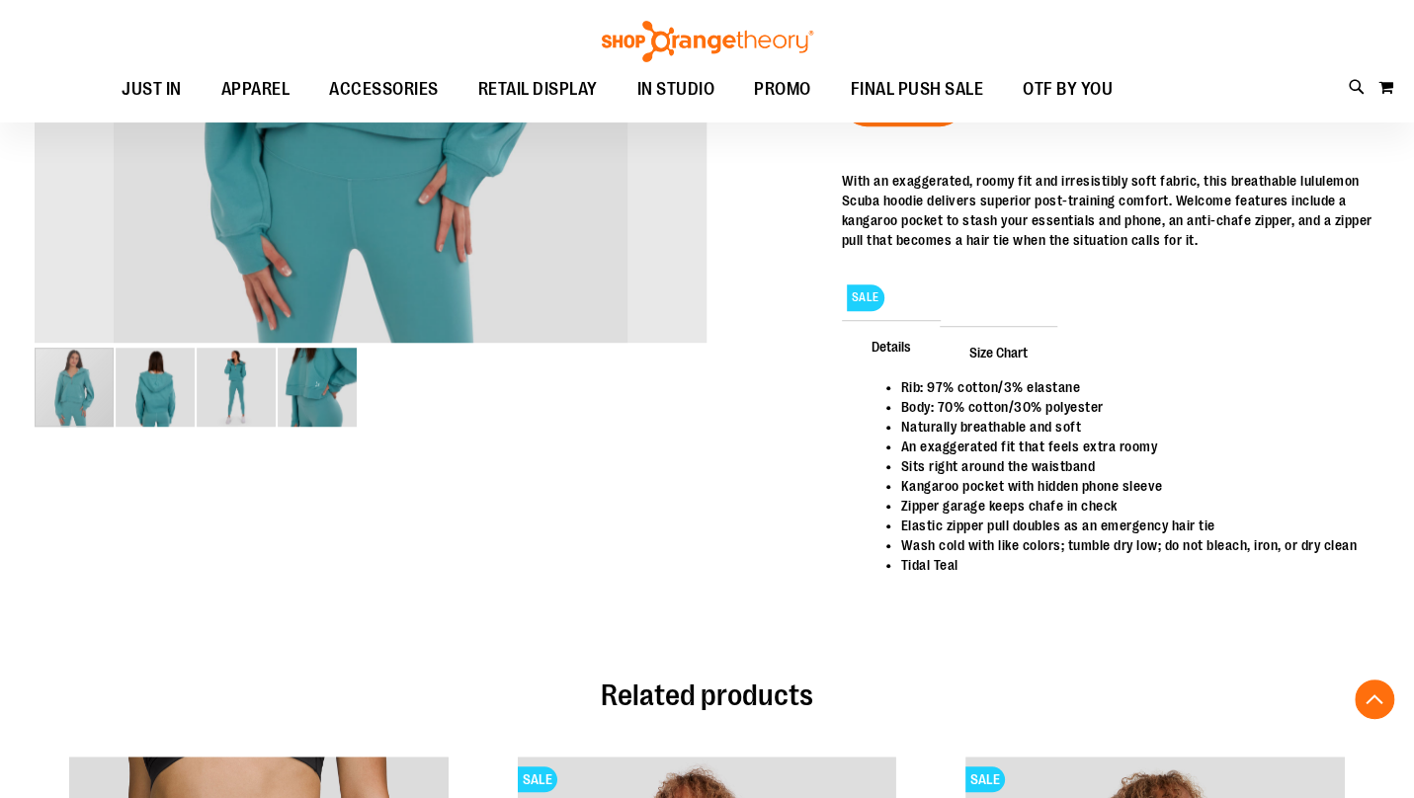
scroll to position [601, 0]
type input "**********"
click at [1004, 378] on span "Size Chart" at bounding box center [998, 352] width 118 height 51
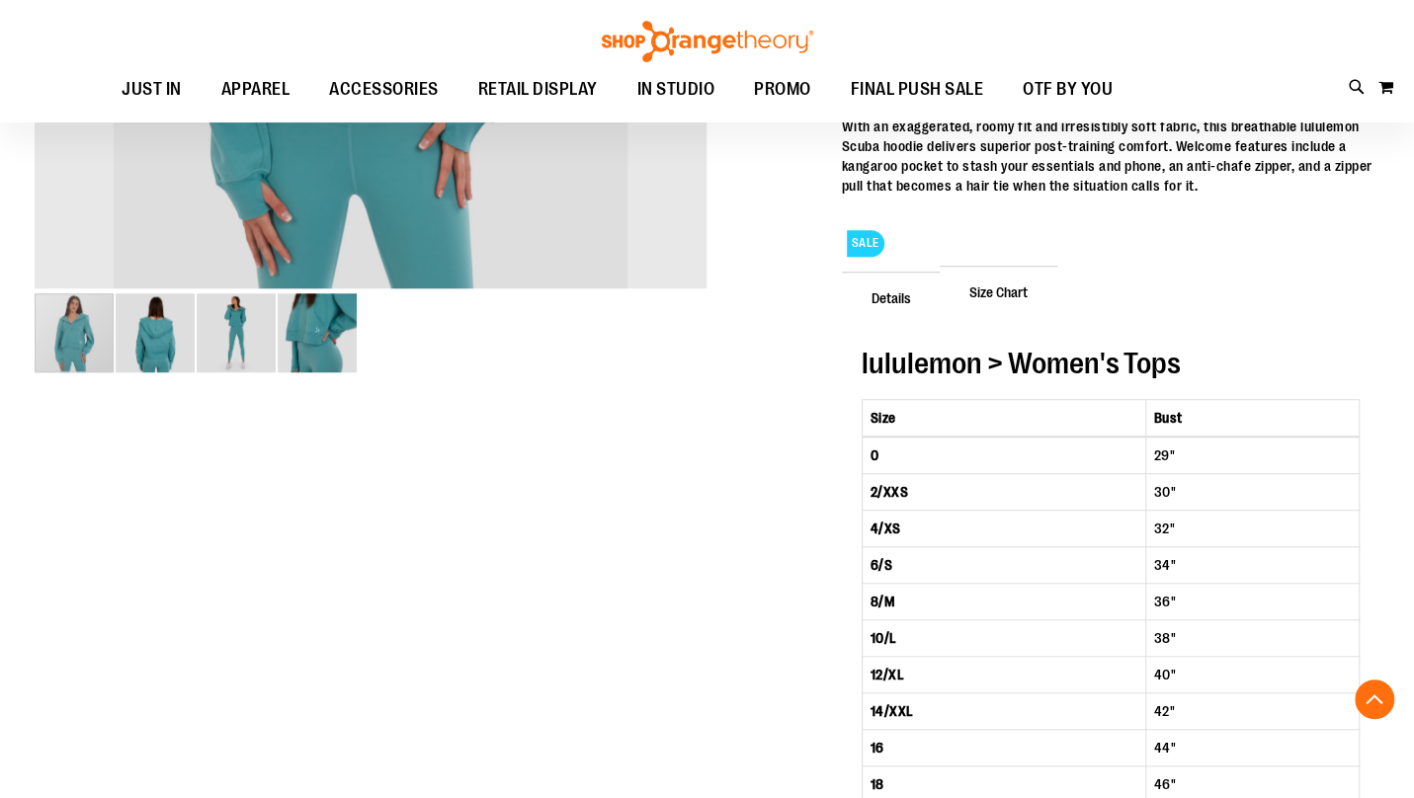
scroll to position [648, 0]
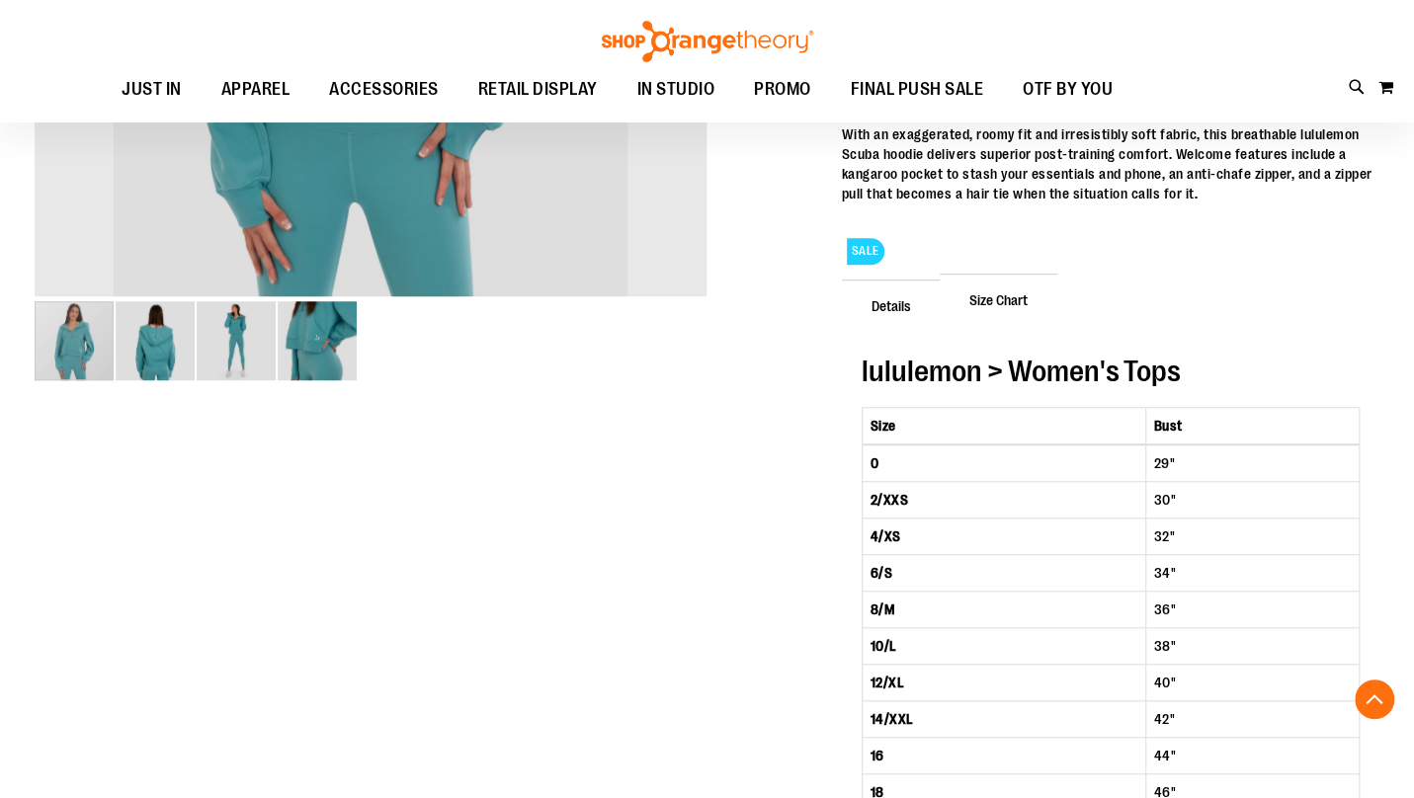
click at [1015, 325] on span "Size Chart" at bounding box center [998, 299] width 118 height 51
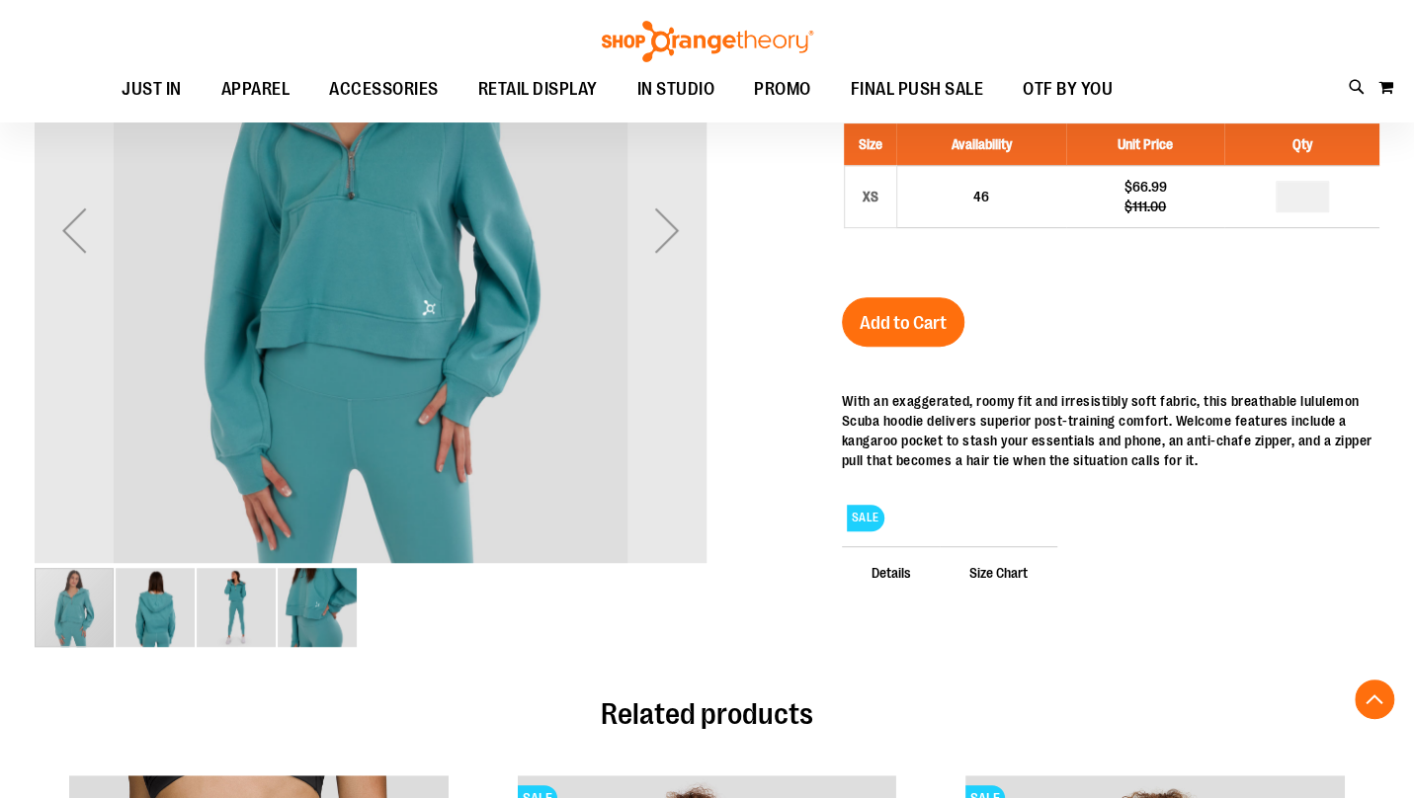
scroll to position [377, 0]
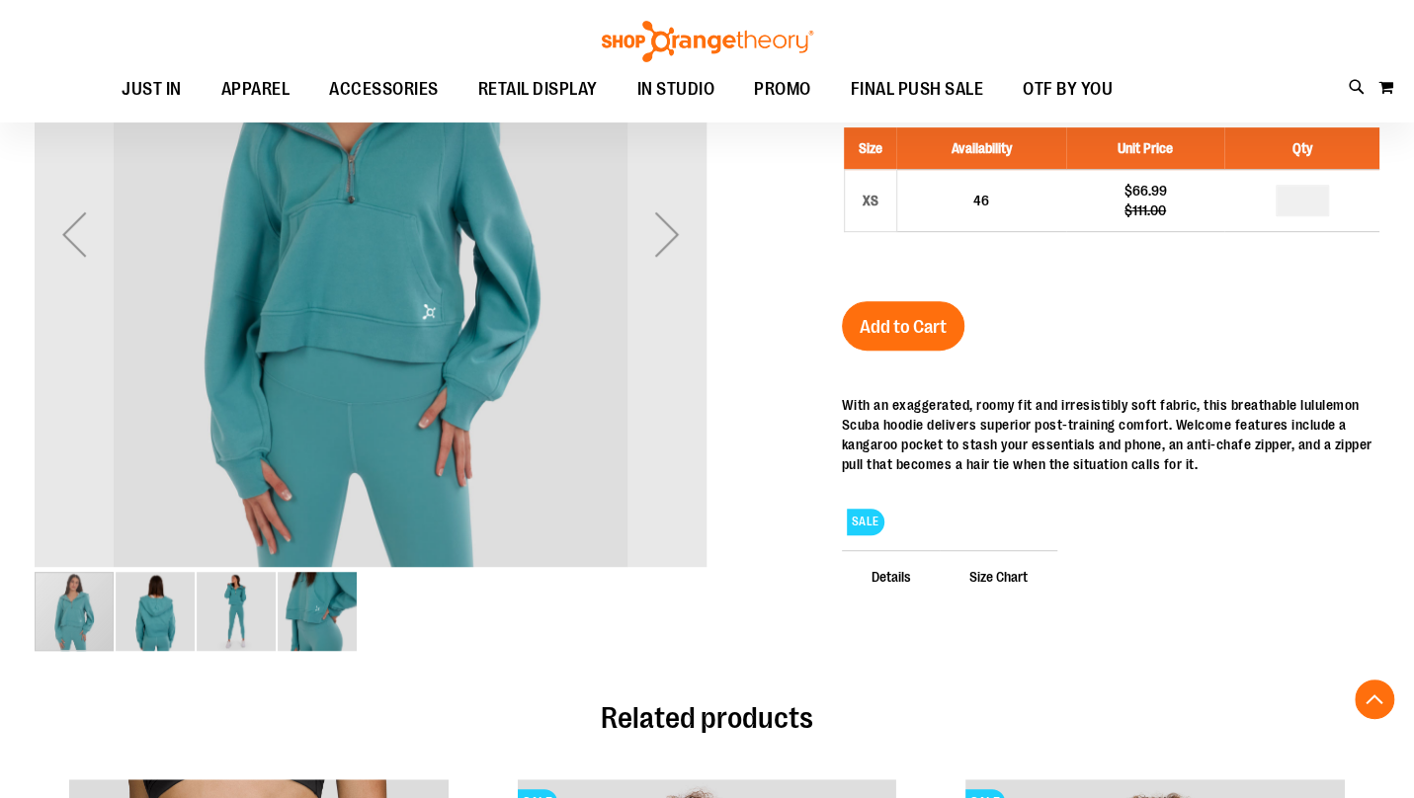
click at [901, 602] on span "Details" at bounding box center [891, 575] width 99 height 51
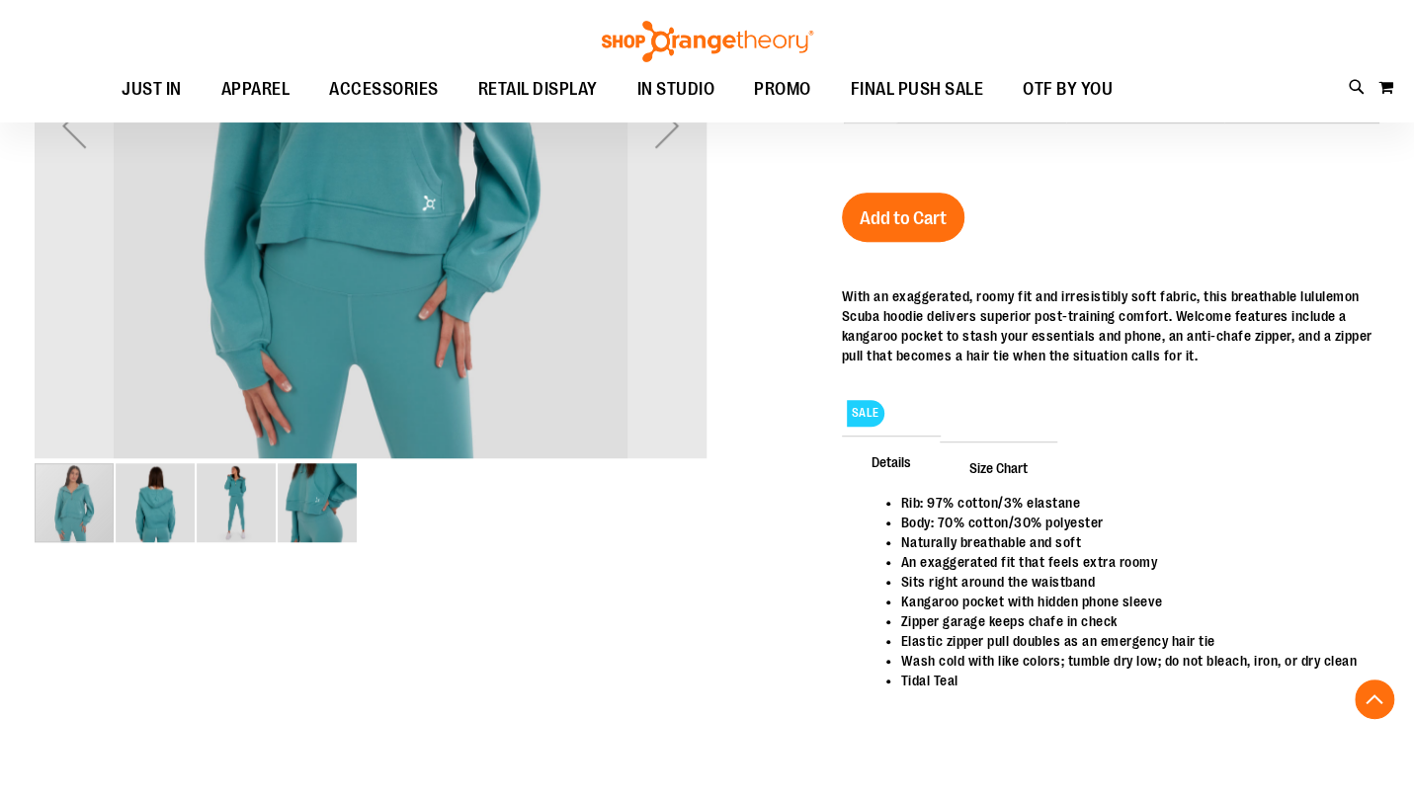
scroll to position [504, 0]
